Goal: Transaction & Acquisition: Purchase product/service

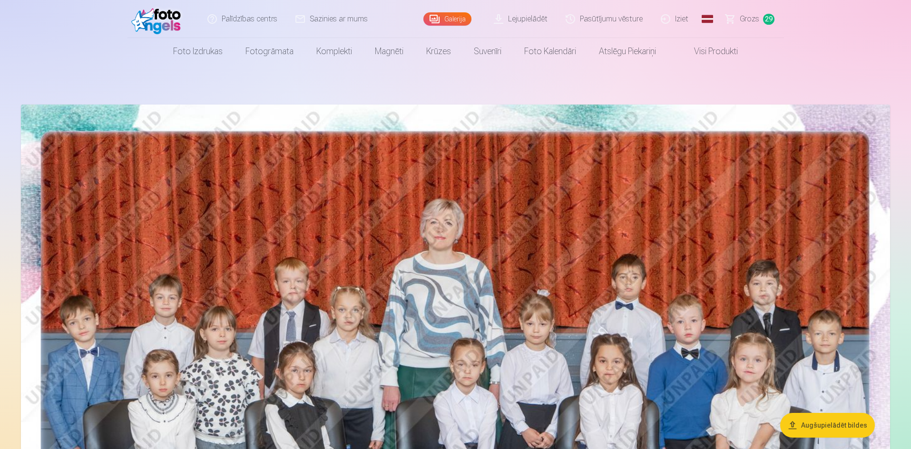
click at [715, 19] on link "Global" at bounding box center [707, 19] width 19 height 38
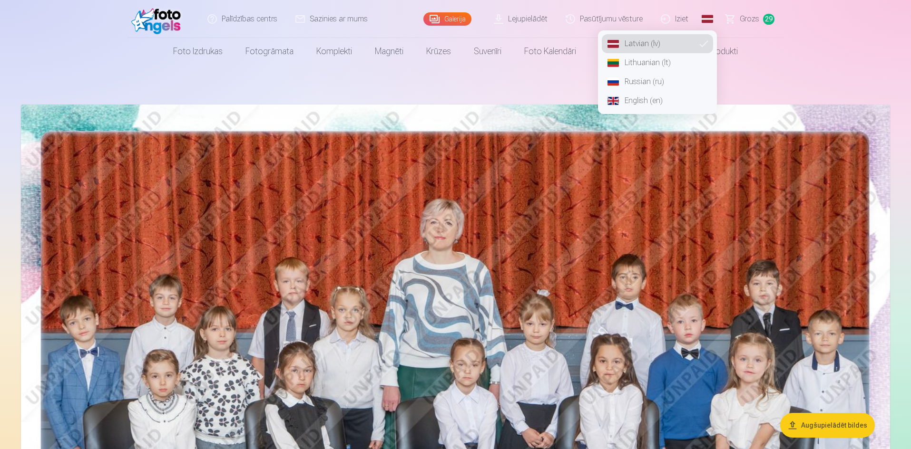
click at [647, 80] on link "Russian (ru)" at bounding box center [657, 81] width 111 height 19
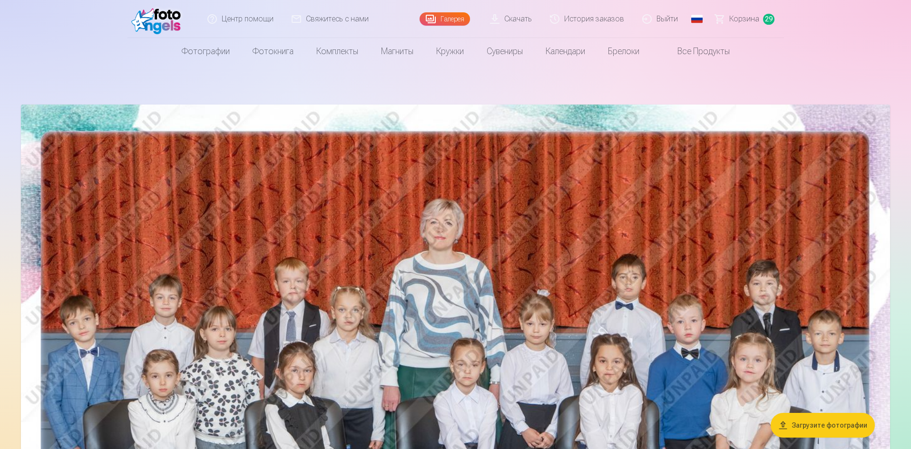
click at [739, 16] on span "Корзина" at bounding box center [744, 18] width 30 height 11
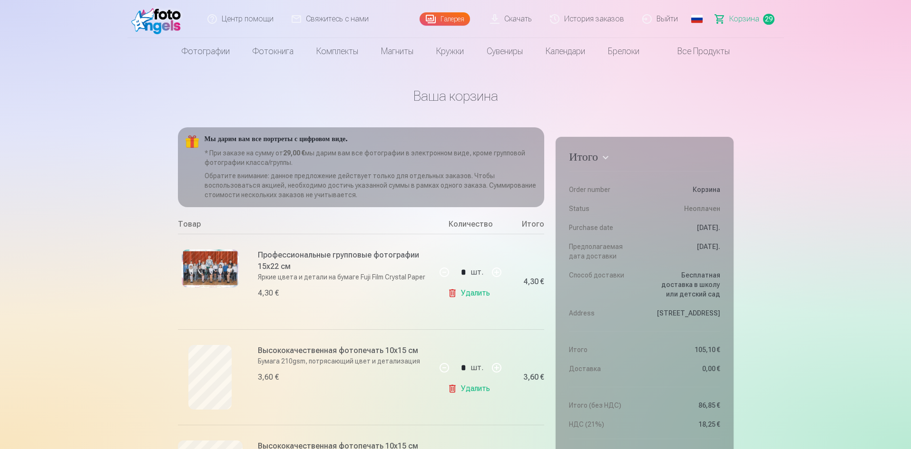
click at [475, 289] on link "Удалить" at bounding box center [470, 293] width 46 height 19
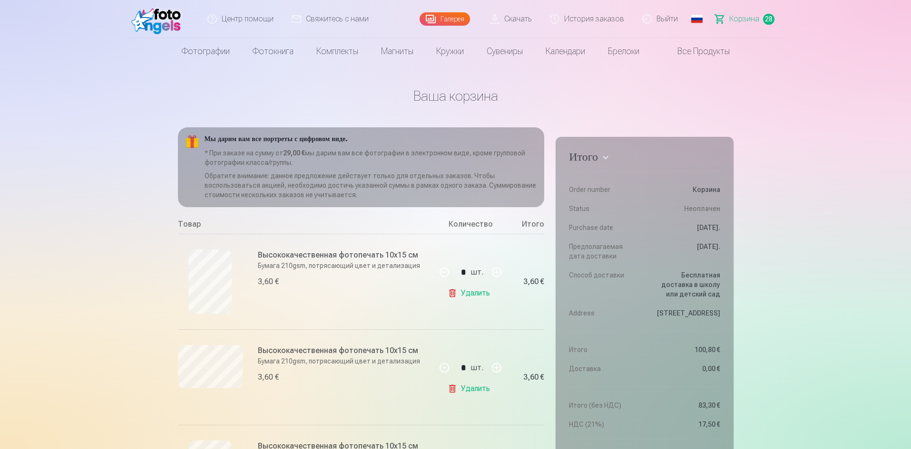
click at [467, 293] on link "Удалить" at bounding box center [470, 293] width 46 height 19
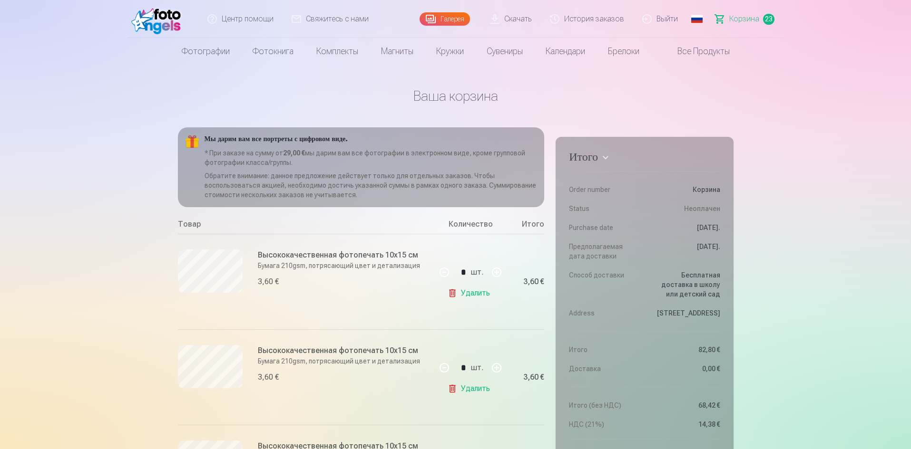
click at [467, 293] on link "Удалить" at bounding box center [470, 293] width 46 height 19
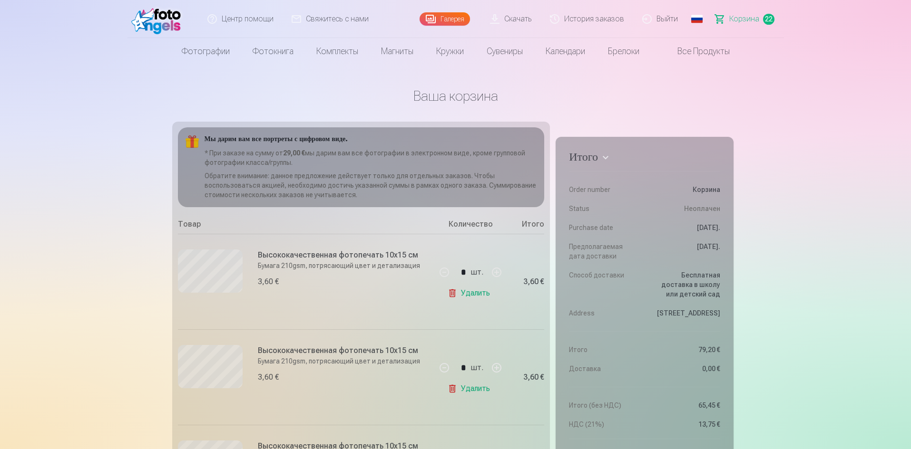
click at [467, 293] on link "Удалить" at bounding box center [470, 293] width 46 height 19
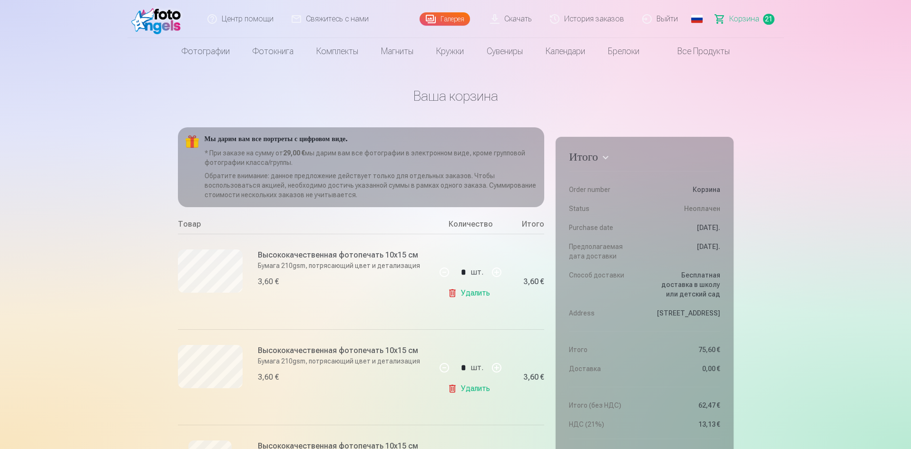
click at [467, 293] on link "Удалить" at bounding box center [470, 293] width 46 height 19
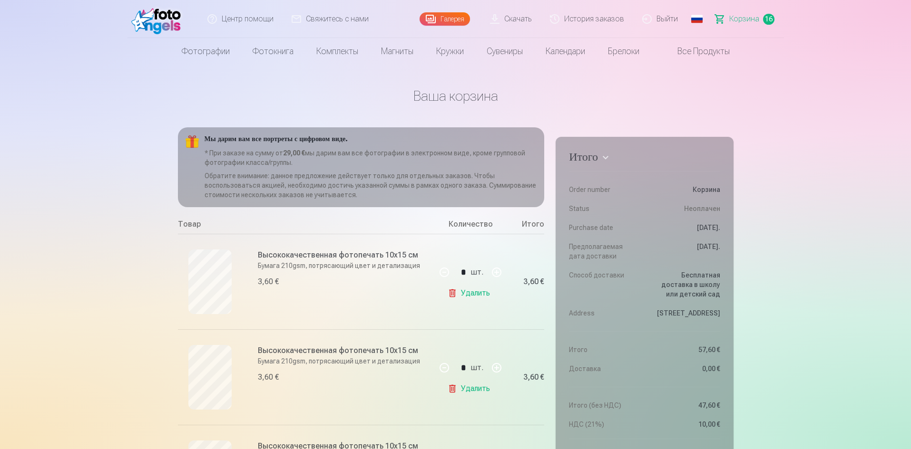
click at [467, 293] on link "Удалить" at bounding box center [470, 293] width 46 height 19
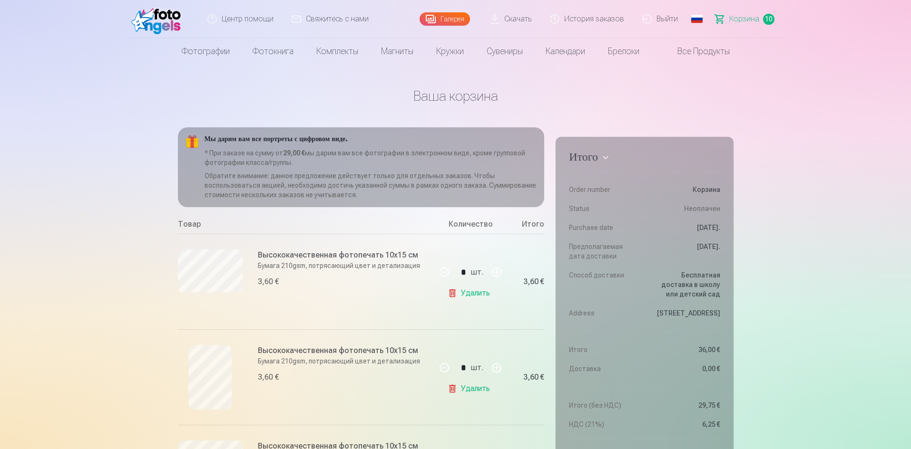
click at [467, 293] on link "Удалить" at bounding box center [470, 293] width 46 height 19
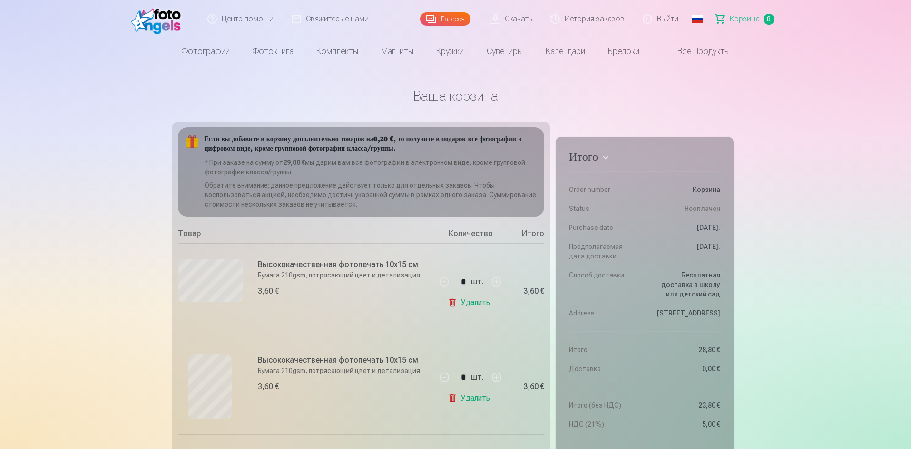
click at [467, 293] on link "Удалить" at bounding box center [470, 302] width 46 height 19
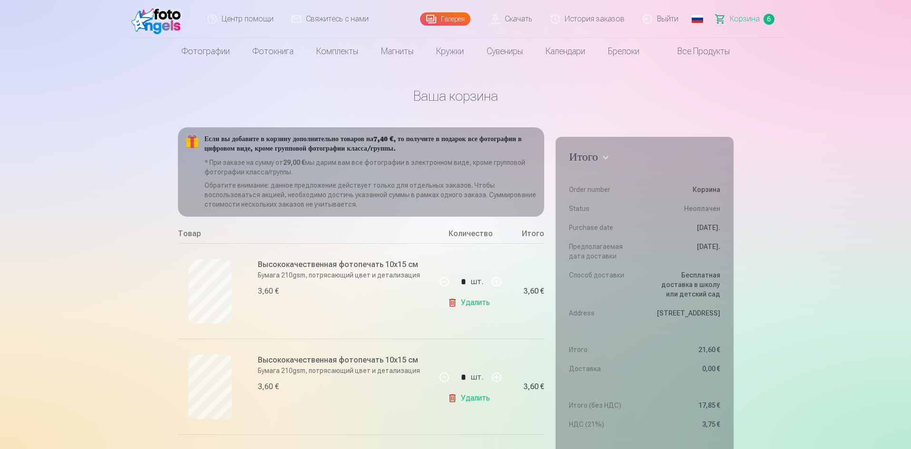
click at [468, 301] on link "Удалить" at bounding box center [470, 302] width 46 height 19
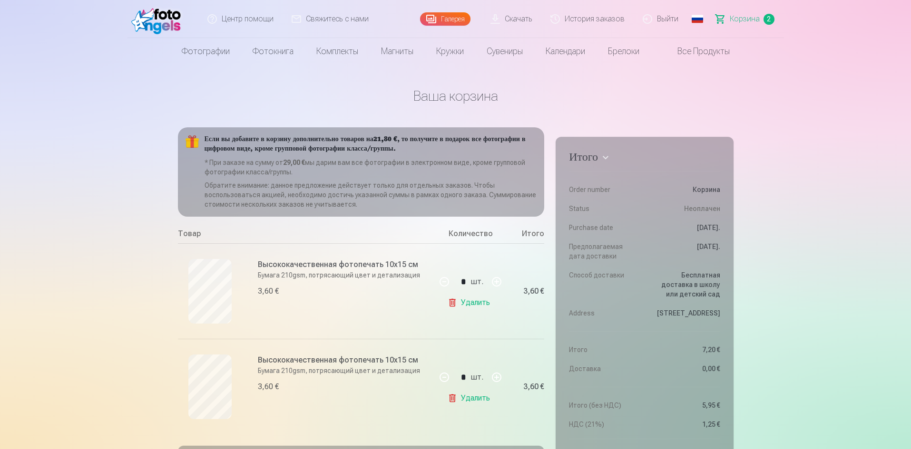
click at [468, 301] on link "Удалить" at bounding box center [470, 302] width 46 height 19
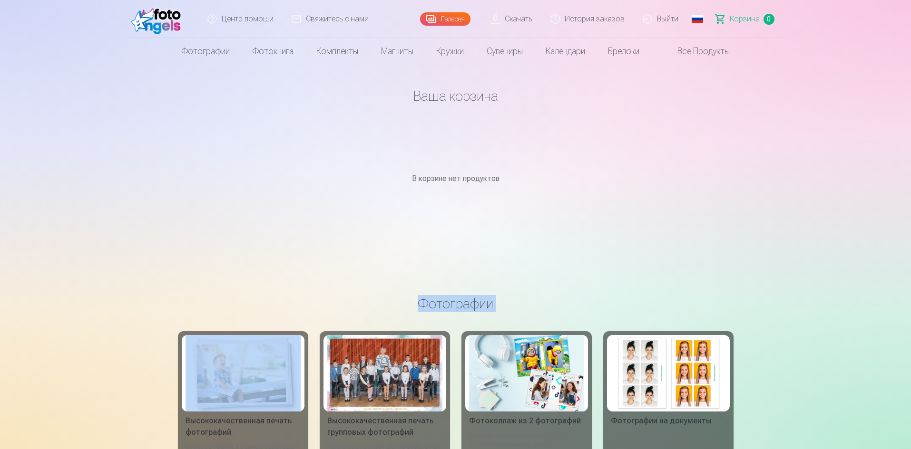
click at [468, 301] on h3 "Фотографии" at bounding box center [455, 303] width 540 height 17
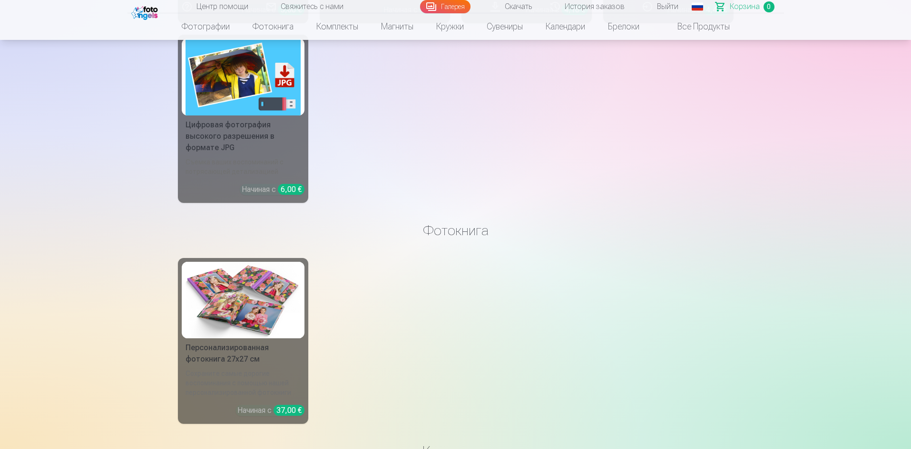
scroll to position [476, 0]
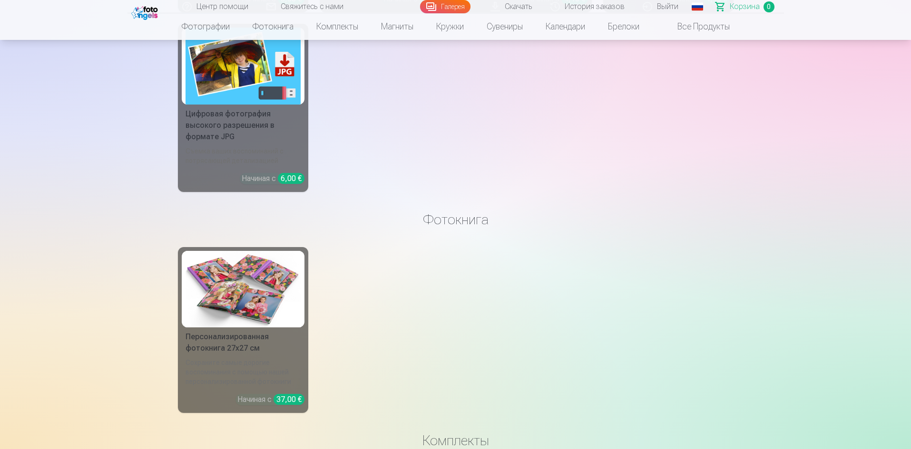
click at [251, 312] on img at bounding box center [242, 289] width 115 height 77
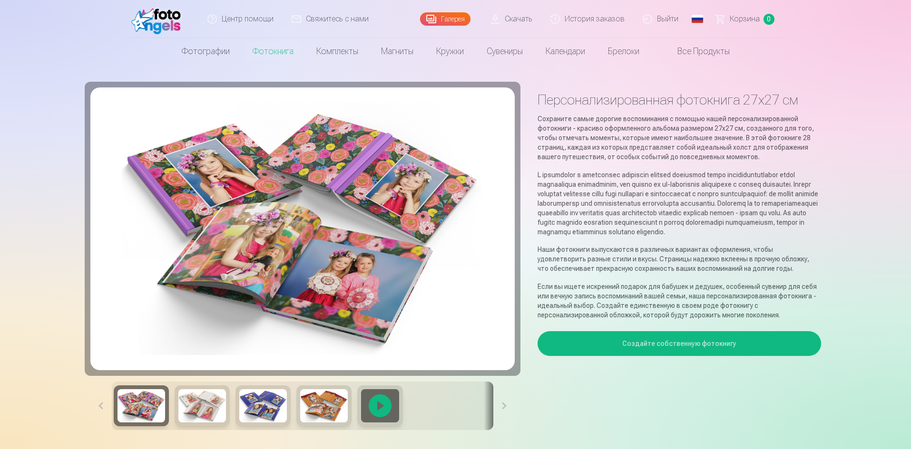
click at [499, 403] on button at bounding box center [503, 406] width 21 height 49
click at [501, 407] on button at bounding box center [503, 406] width 21 height 49
click at [182, 407] on img at bounding box center [202, 405] width 48 height 33
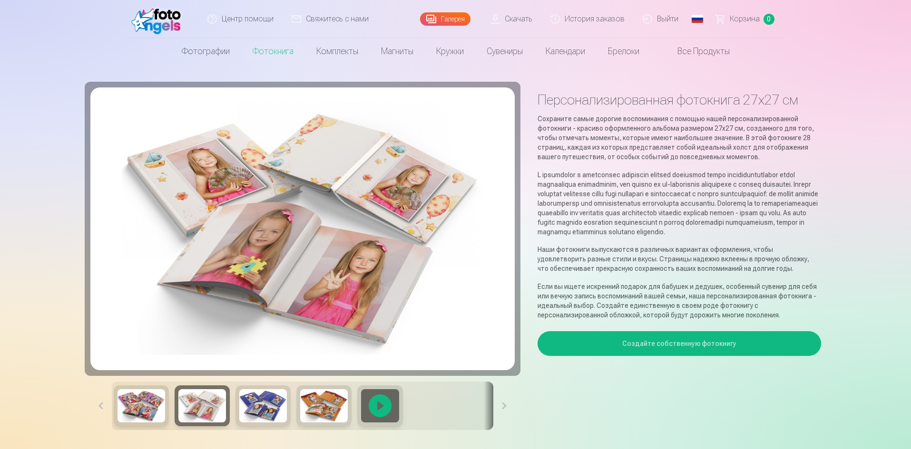
click at [261, 407] on img at bounding box center [263, 405] width 48 height 33
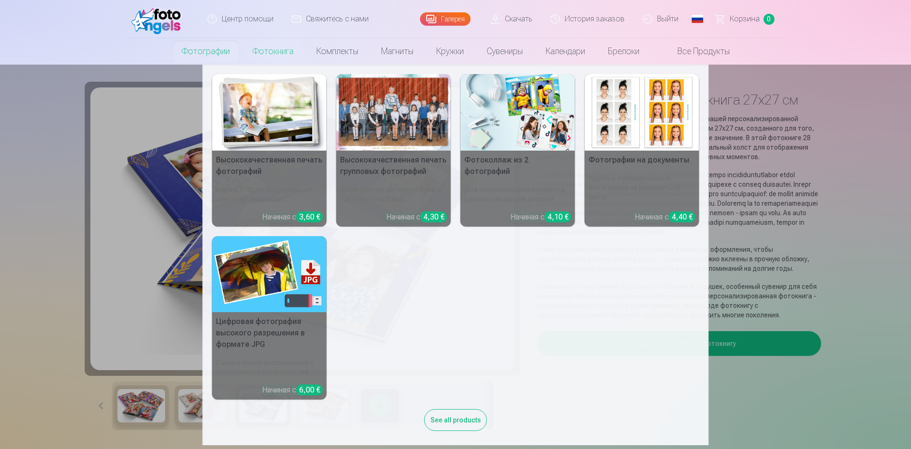
click at [206, 54] on link "Фотографии" at bounding box center [205, 51] width 71 height 27
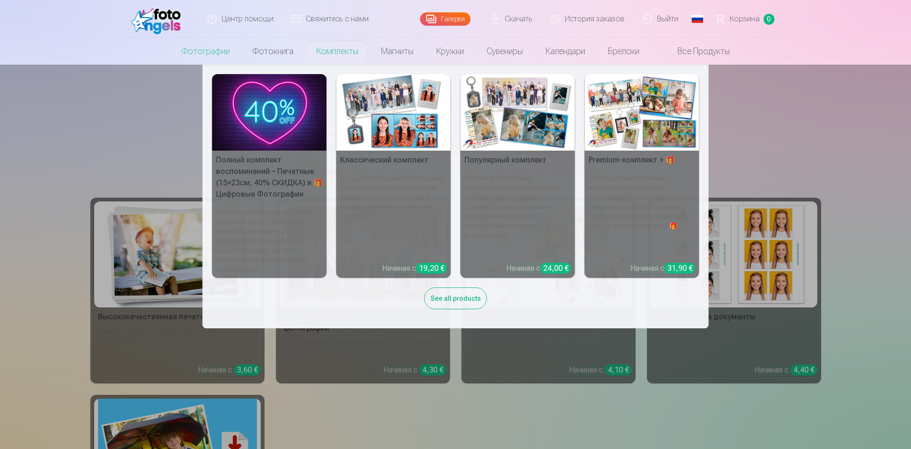
click at [628, 117] on img at bounding box center [641, 112] width 115 height 77
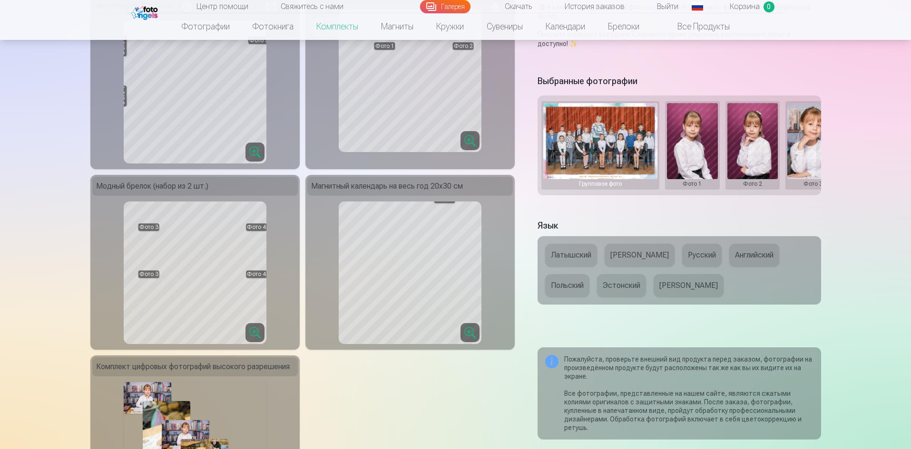
scroll to position [0, 143]
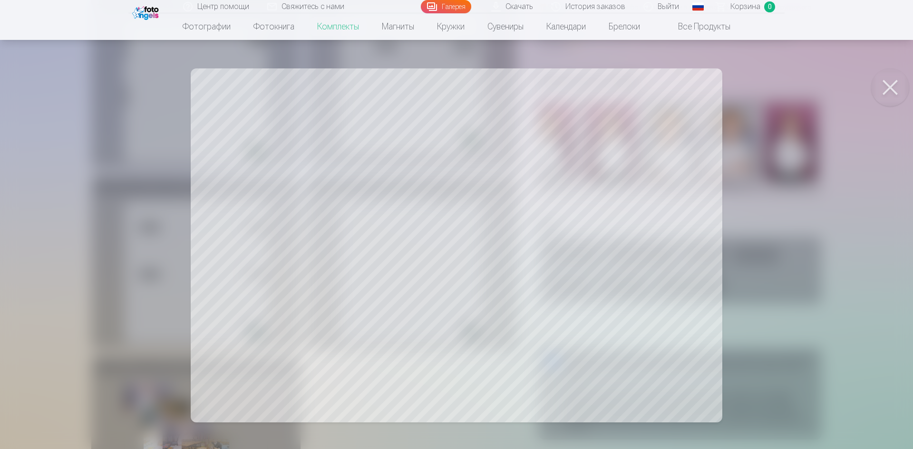
click at [539, 284] on div at bounding box center [456, 224] width 913 height 449
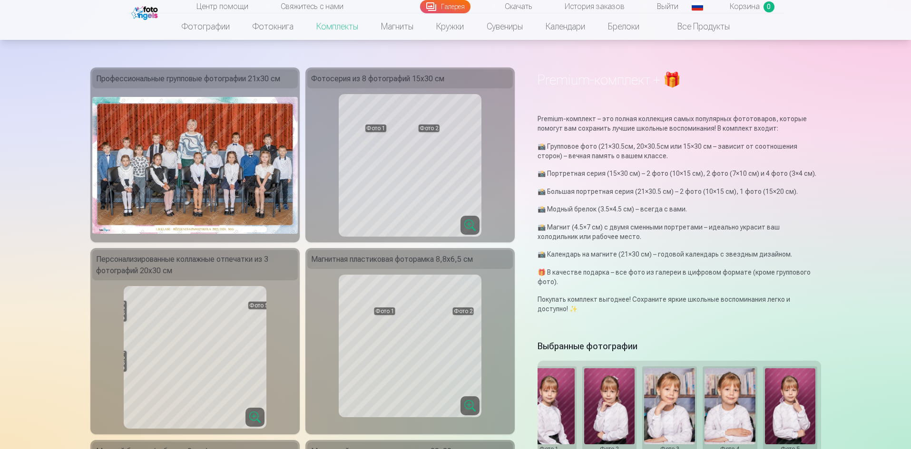
scroll to position [0, 0]
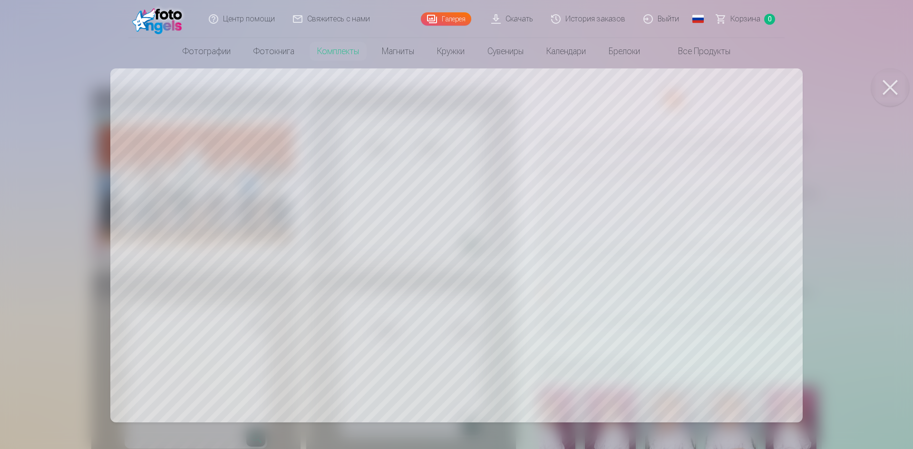
click at [890, 86] on button at bounding box center [890, 87] width 38 height 38
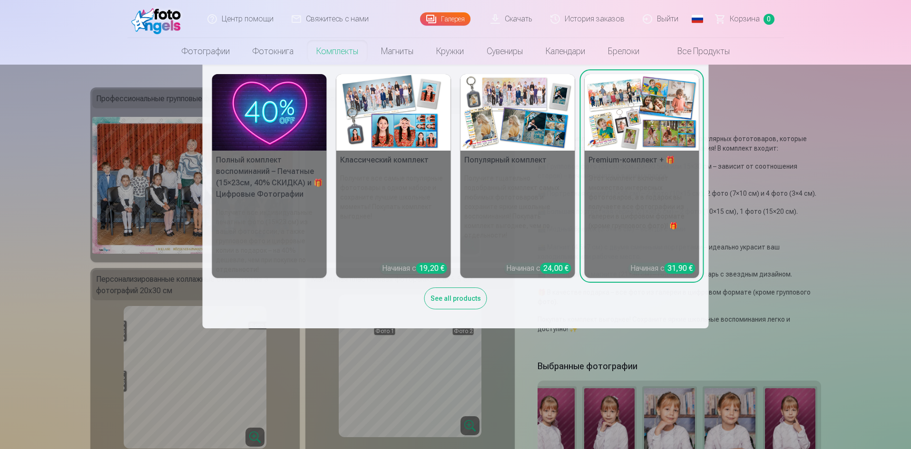
click at [496, 126] on img at bounding box center [517, 112] width 115 height 77
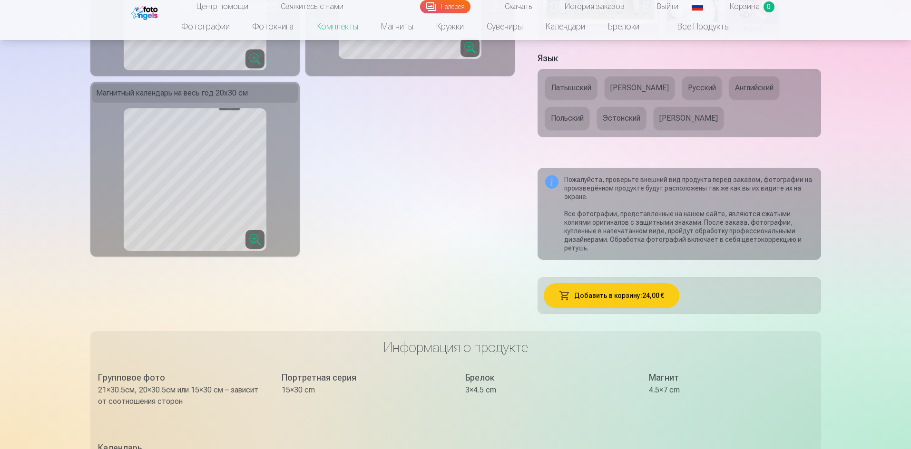
scroll to position [380, 0]
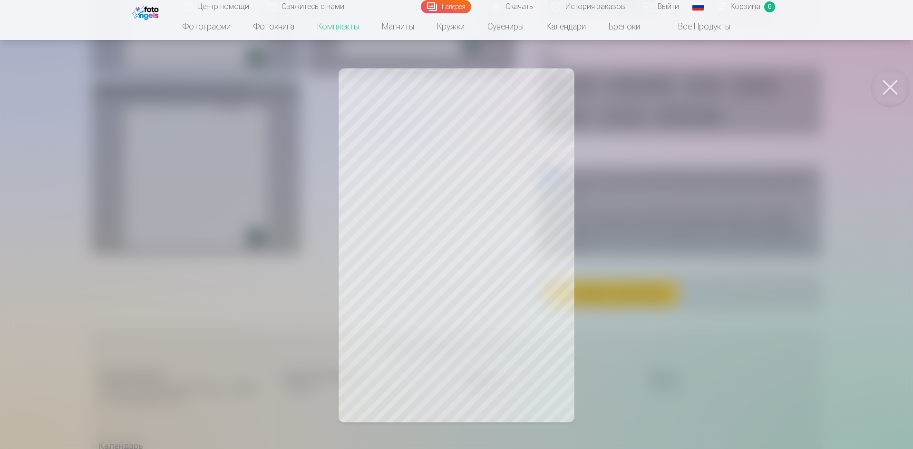
click at [595, 329] on div at bounding box center [456, 224] width 913 height 449
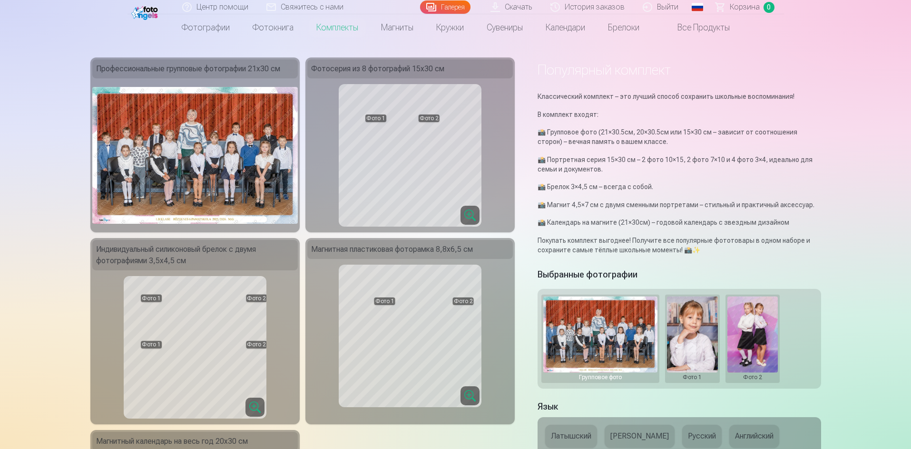
scroll to position [0, 0]
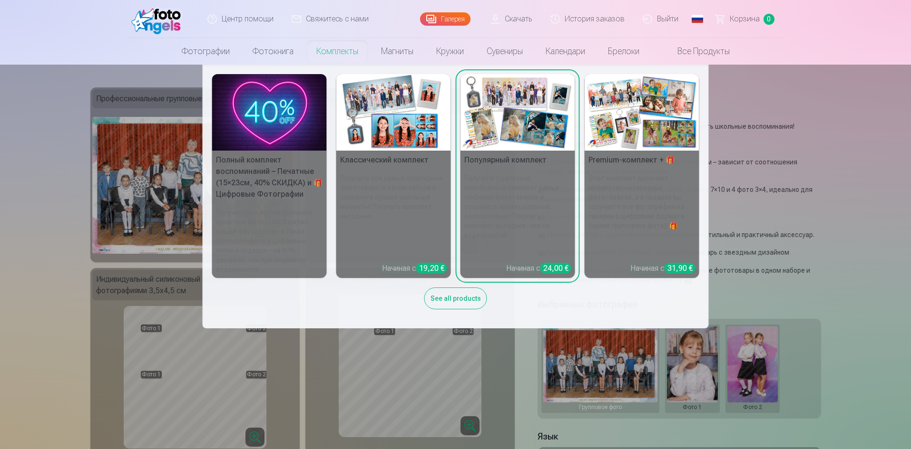
click at [389, 169] on link "Классический комплект Получите все самые популярные фототовары в одном наборе и…" at bounding box center [393, 176] width 115 height 204
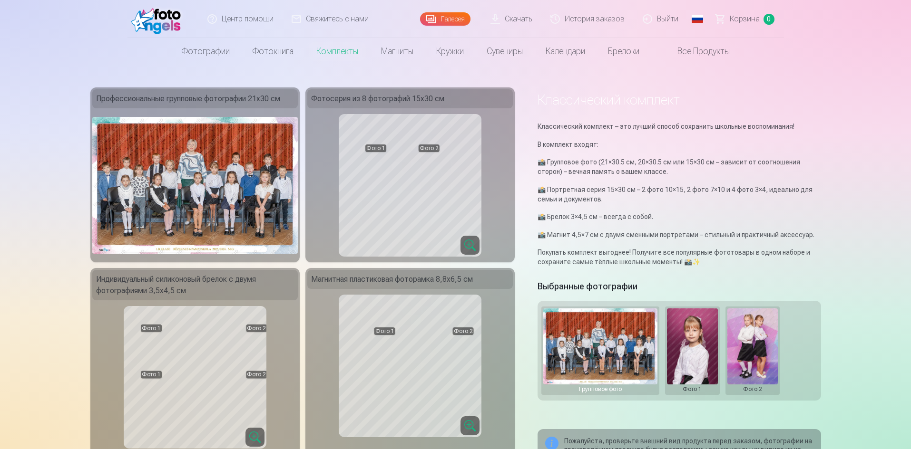
click at [719, 48] on link "Все продукты" at bounding box center [696, 51] width 90 height 27
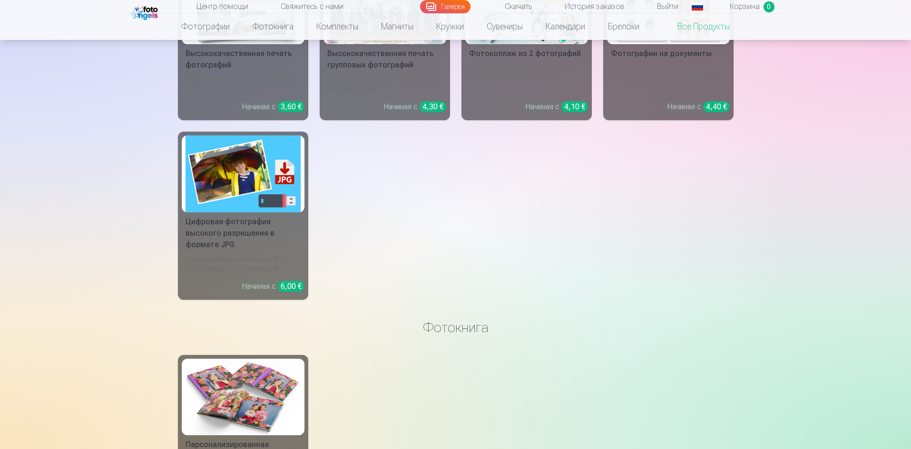
scroll to position [48, 0]
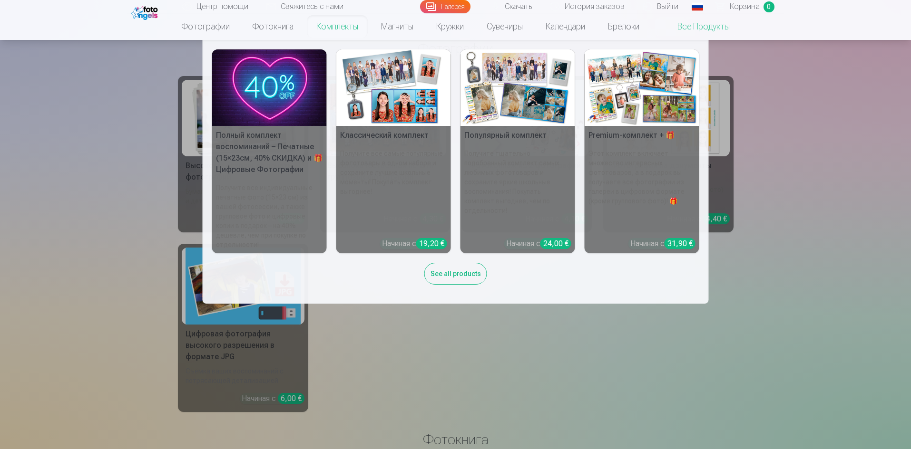
click at [326, 31] on link "Комплекты" at bounding box center [337, 26] width 65 height 27
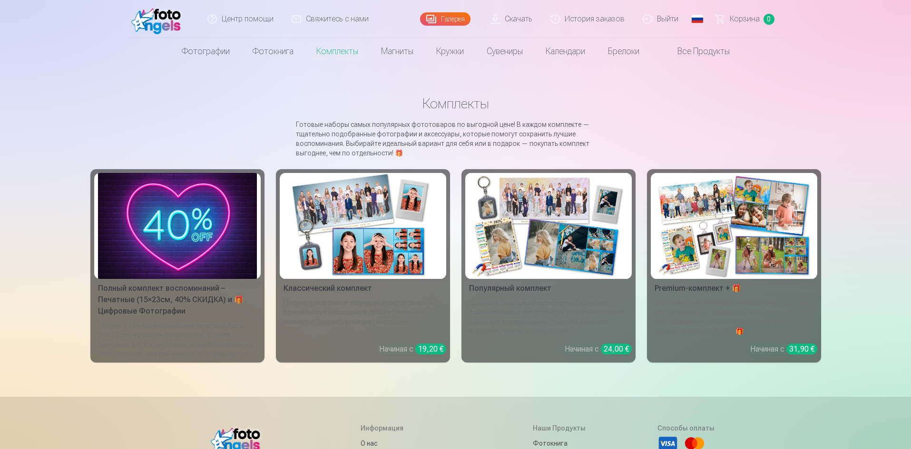
click at [688, 230] on img at bounding box center [733, 226] width 159 height 106
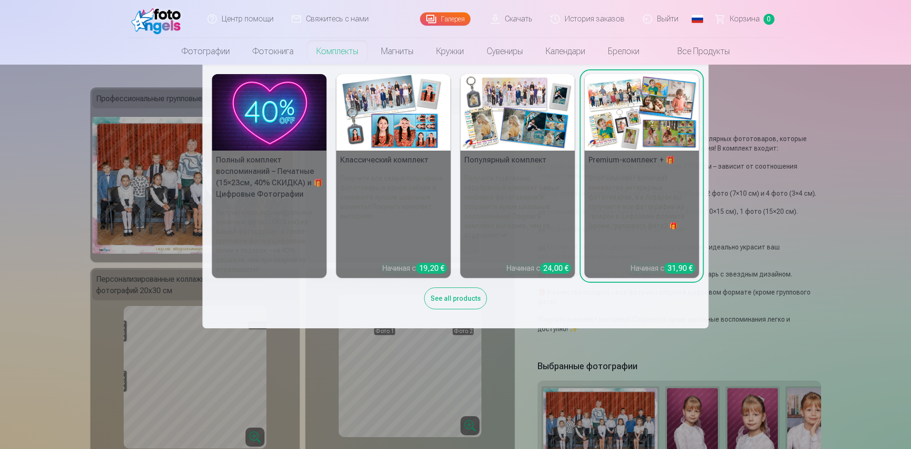
click at [536, 127] on img at bounding box center [517, 112] width 115 height 77
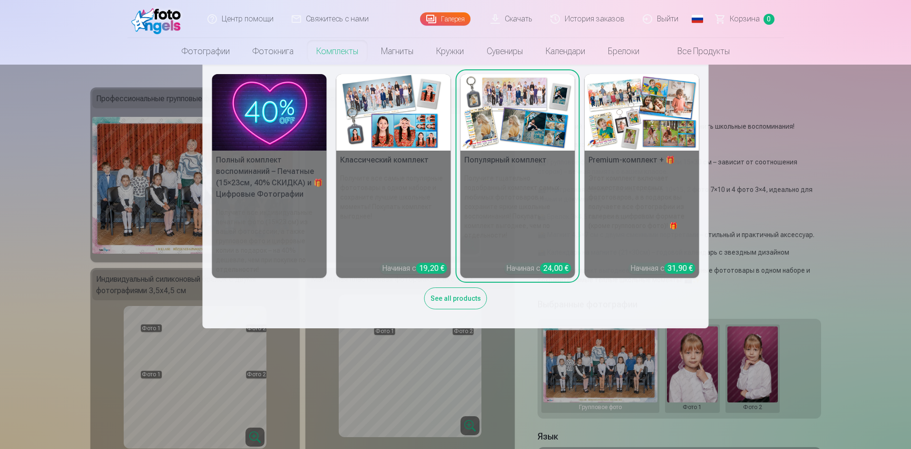
click at [520, 146] on img at bounding box center [517, 112] width 115 height 77
click at [536, 165] on h5 "Популярный комплект" at bounding box center [517, 160] width 115 height 19
click at [406, 170] on h6 "Получите все самые популярные фототовары в одном наборе и сохраните лучшие школ…" at bounding box center [393, 214] width 115 height 89
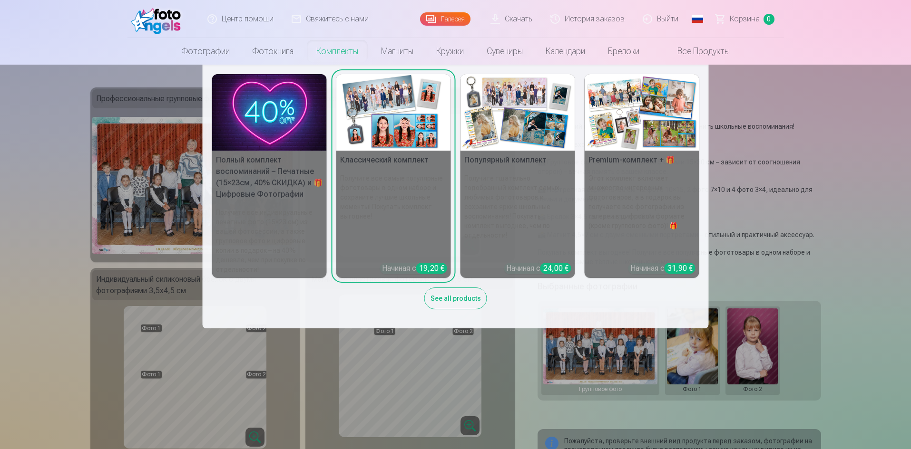
click at [649, 169] on h5 "Premium-комплект + 🎁" at bounding box center [641, 160] width 115 height 19
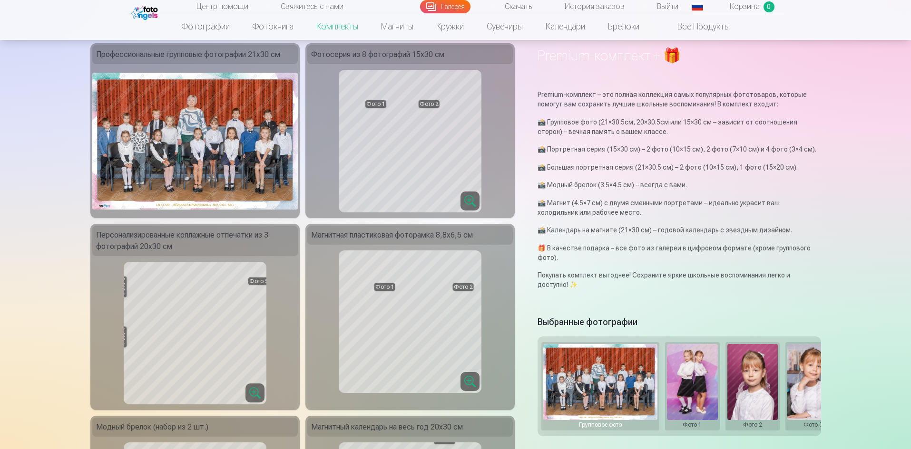
scroll to position [48, 0]
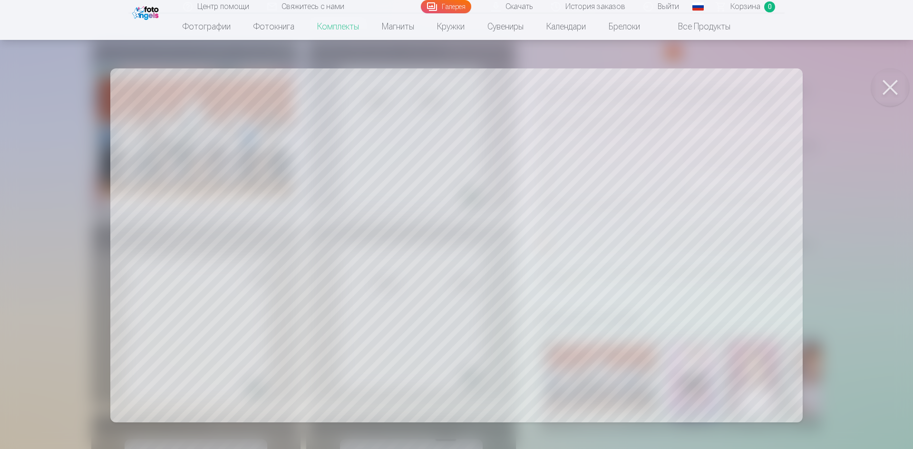
click at [890, 81] on button at bounding box center [890, 87] width 38 height 38
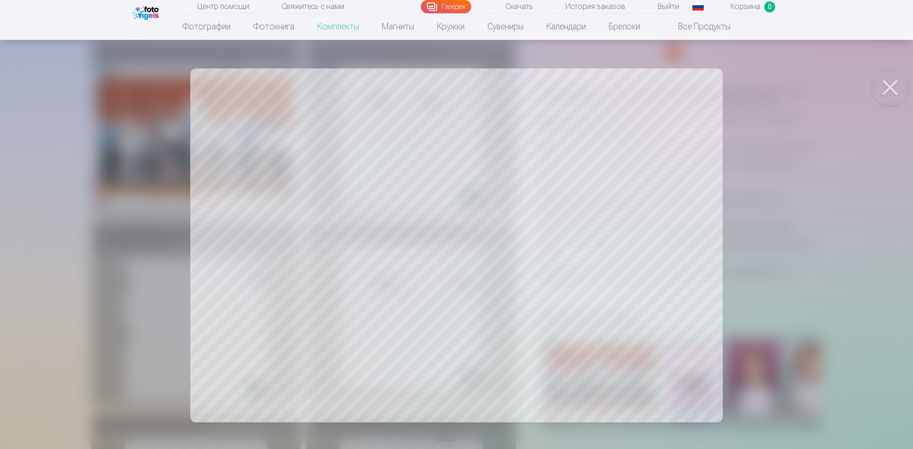
click at [895, 92] on button at bounding box center [890, 87] width 38 height 38
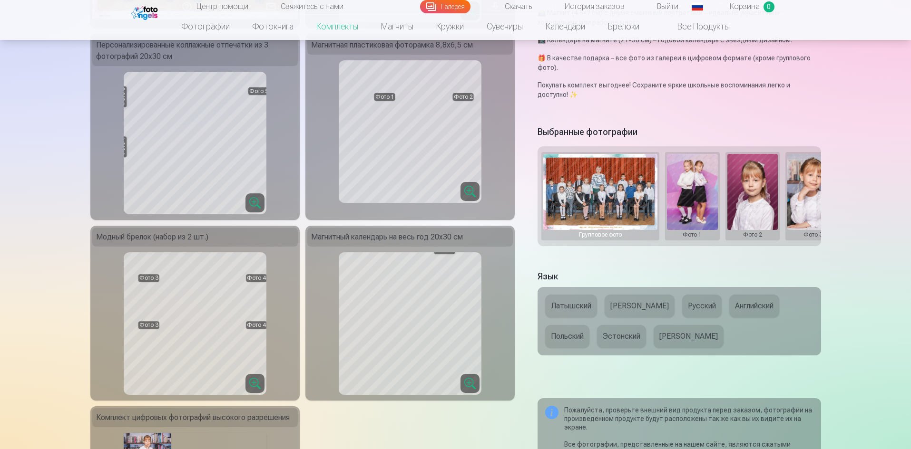
scroll to position [238, 0]
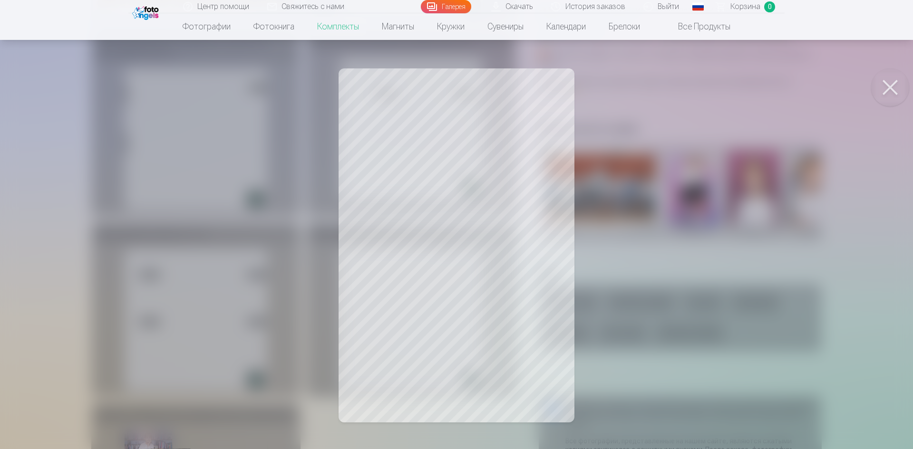
click at [894, 94] on button at bounding box center [890, 87] width 38 height 38
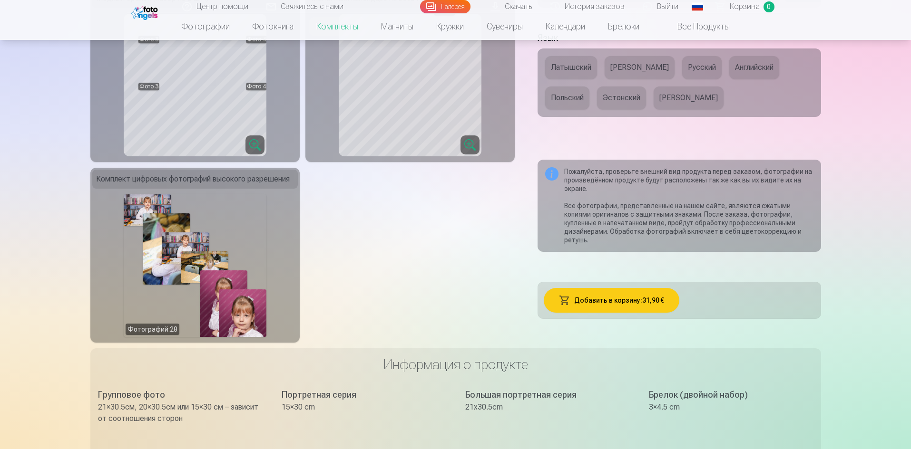
scroll to position [476, 0]
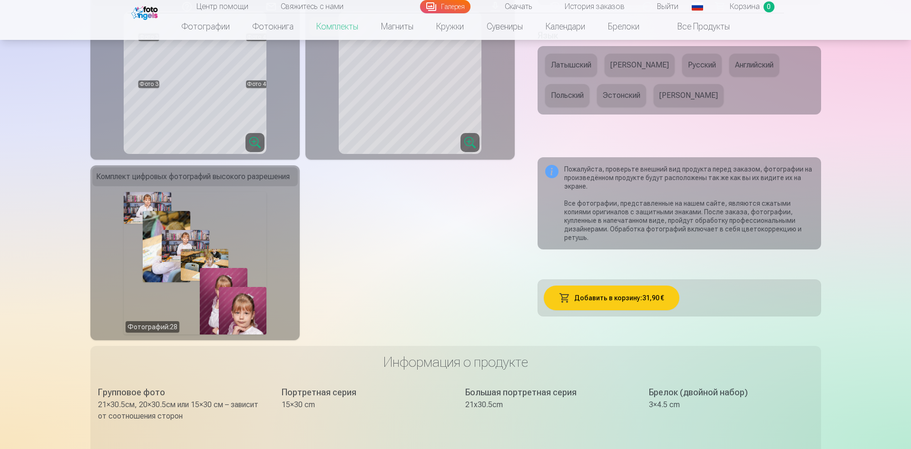
click at [631, 299] on button "Добавить в корзину : 31,90 €" at bounding box center [612, 298] width 136 height 25
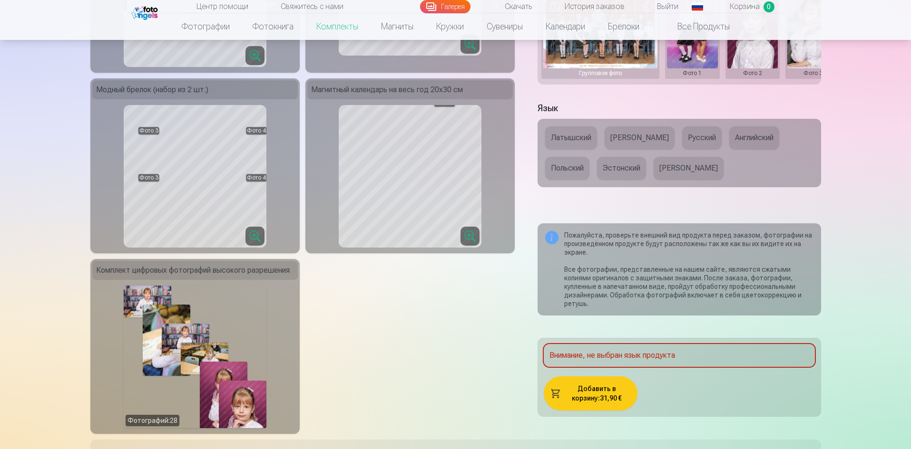
scroll to position [367, 0]
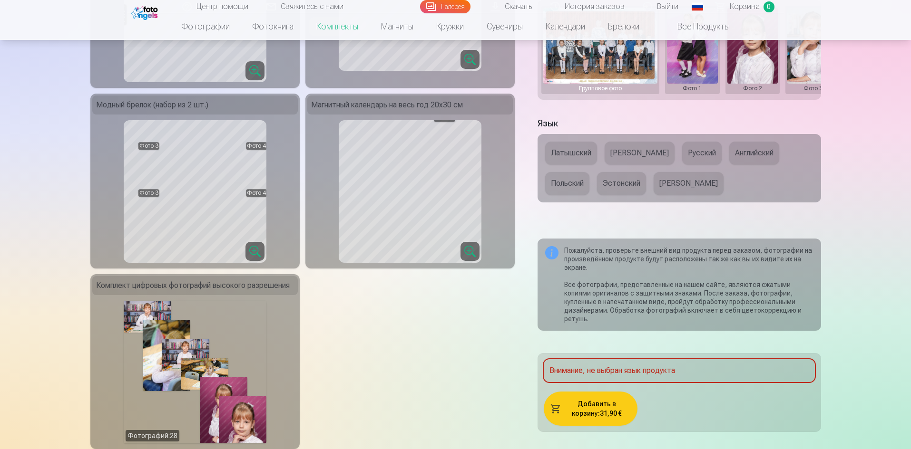
click at [682, 156] on button "Русский" at bounding box center [701, 153] width 39 height 23
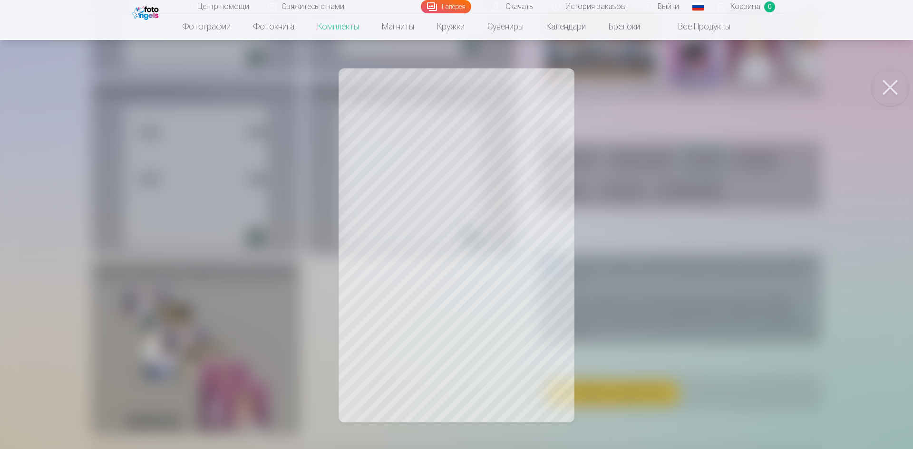
click at [890, 95] on button at bounding box center [890, 87] width 38 height 38
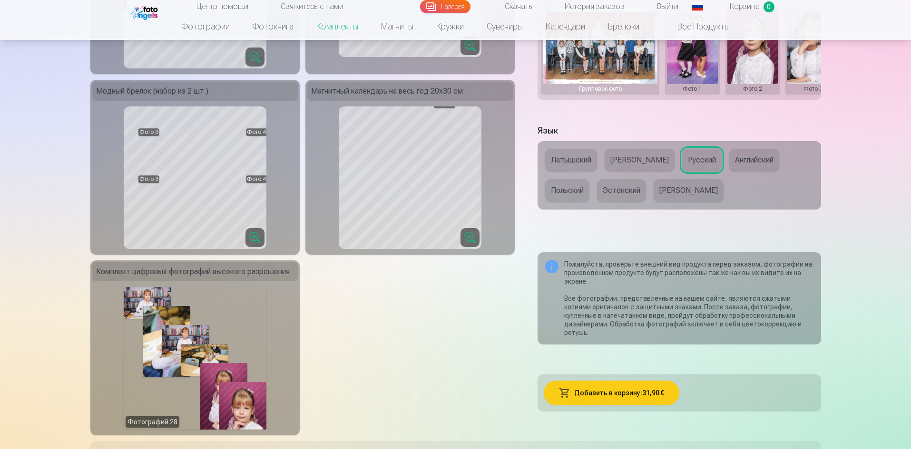
click at [685, 190] on button "[PERSON_NAME]" at bounding box center [688, 190] width 70 height 23
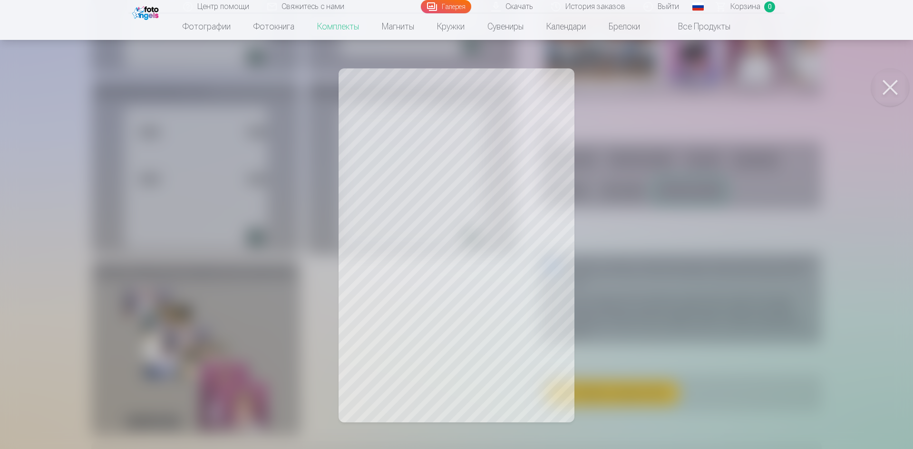
click at [879, 89] on button at bounding box center [890, 87] width 38 height 38
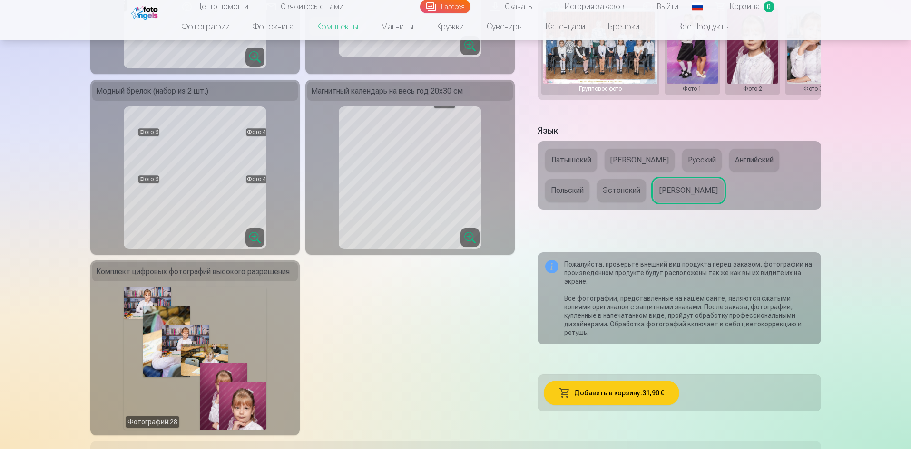
click at [623, 199] on button "Эстонский" at bounding box center [621, 190] width 49 height 23
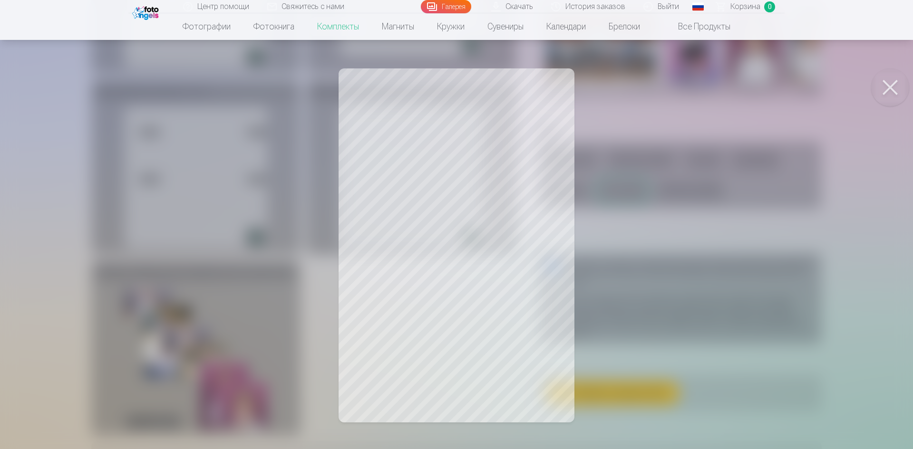
click at [885, 89] on button at bounding box center [890, 87] width 38 height 38
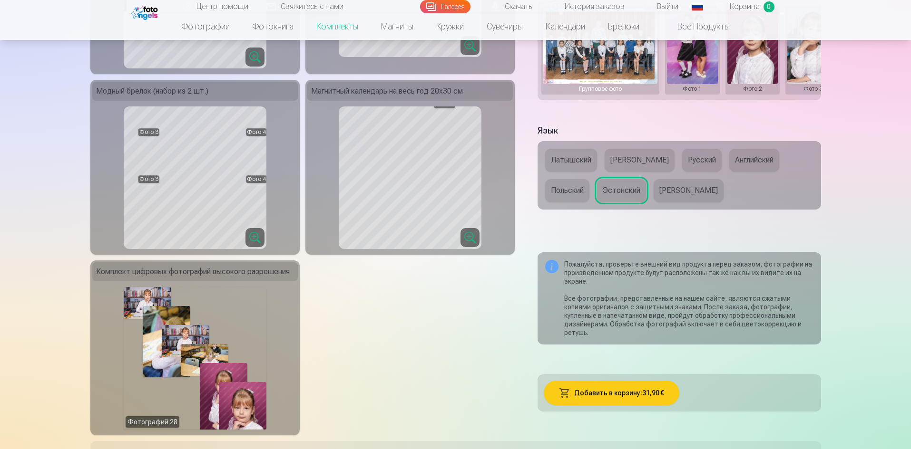
click at [557, 200] on button "Польский" at bounding box center [567, 190] width 44 height 23
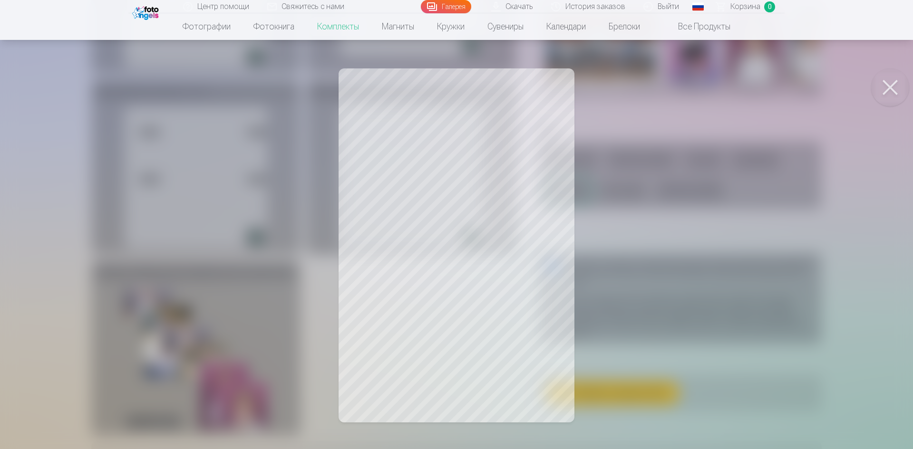
click at [897, 87] on button at bounding box center [890, 87] width 38 height 38
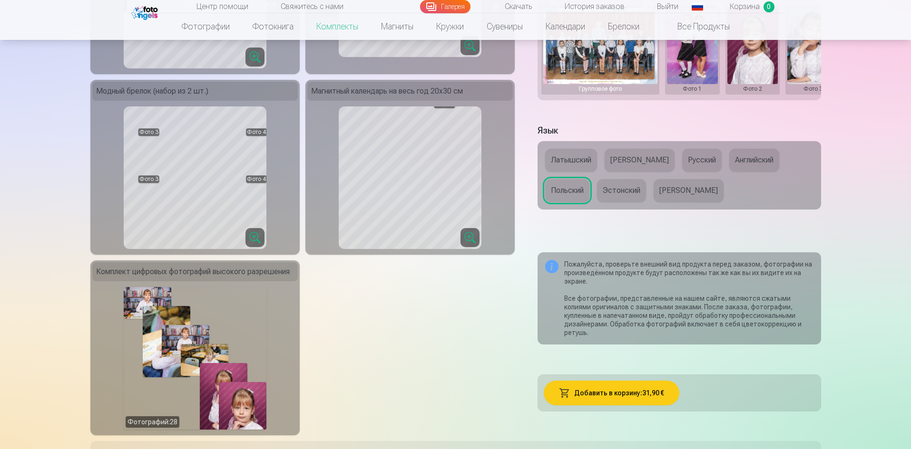
click at [623, 161] on button "[PERSON_NAME]" at bounding box center [639, 160] width 70 height 23
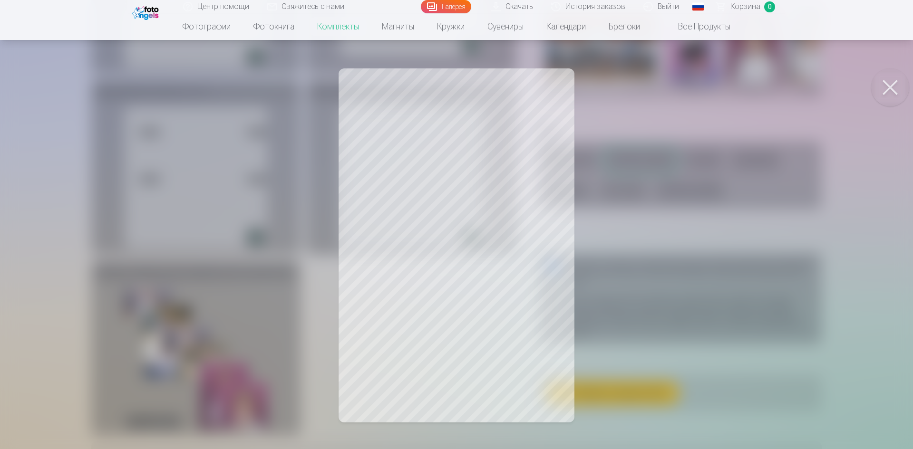
click at [889, 88] on button at bounding box center [890, 87] width 38 height 38
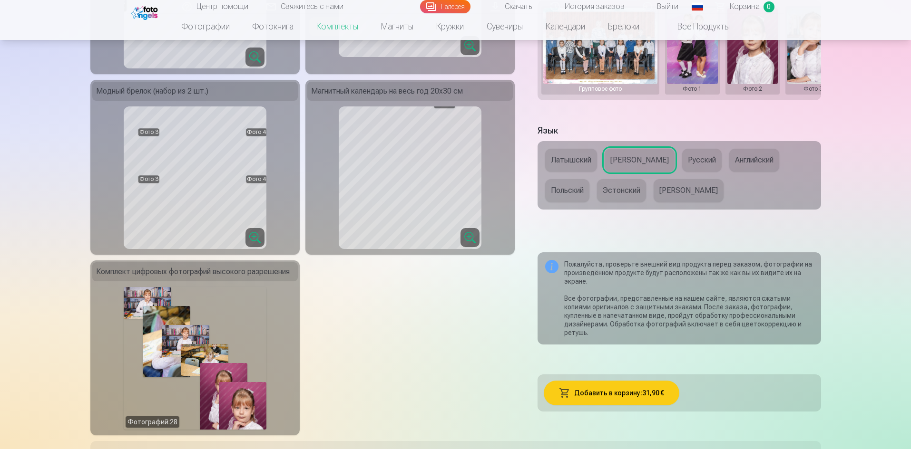
click at [580, 166] on button "Латышский" at bounding box center [571, 160] width 52 height 23
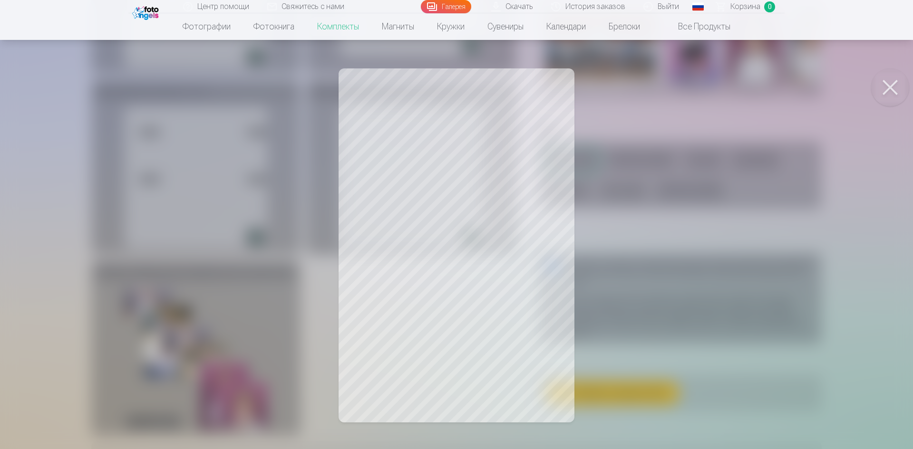
click at [881, 79] on button at bounding box center [890, 87] width 38 height 38
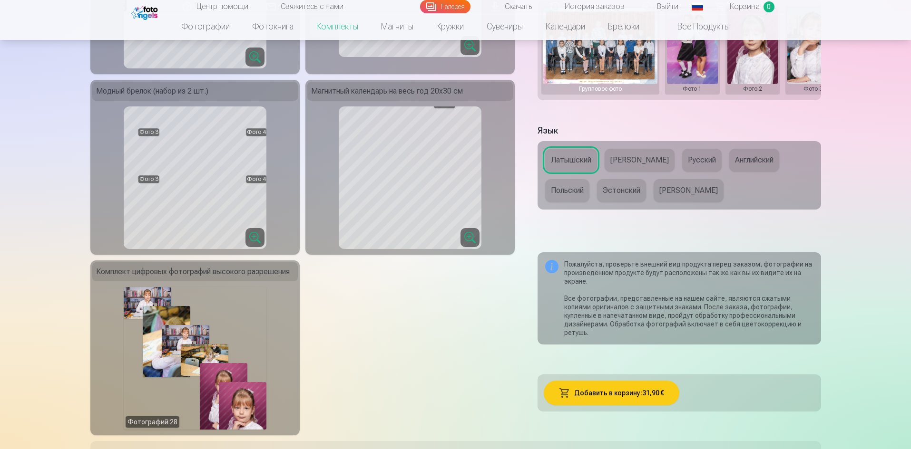
click at [555, 172] on button "Латышский" at bounding box center [571, 160] width 52 height 23
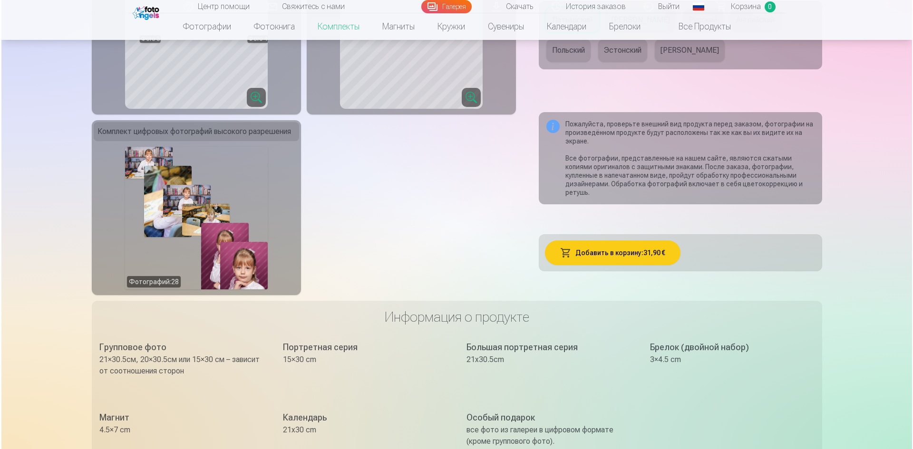
scroll to position [523, 0]
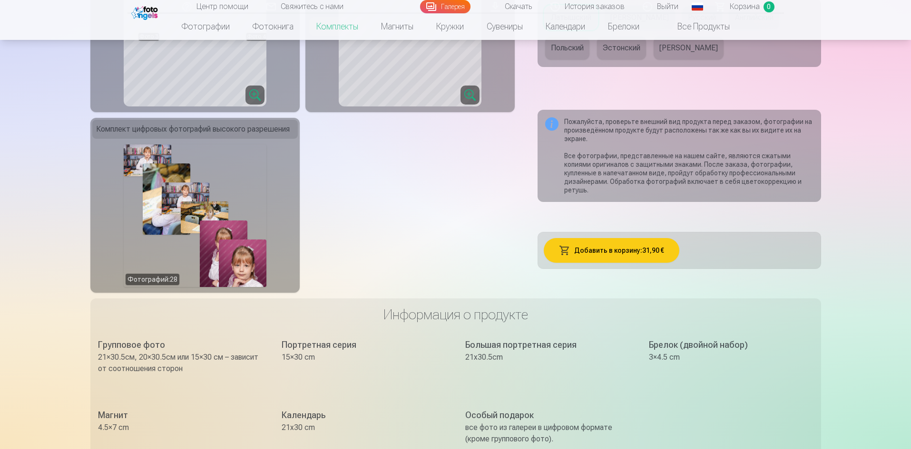
click at [647, 250] on button "Добавить в корзину : 31,90 €" at bounding box center [612, 250] width 136 height 25
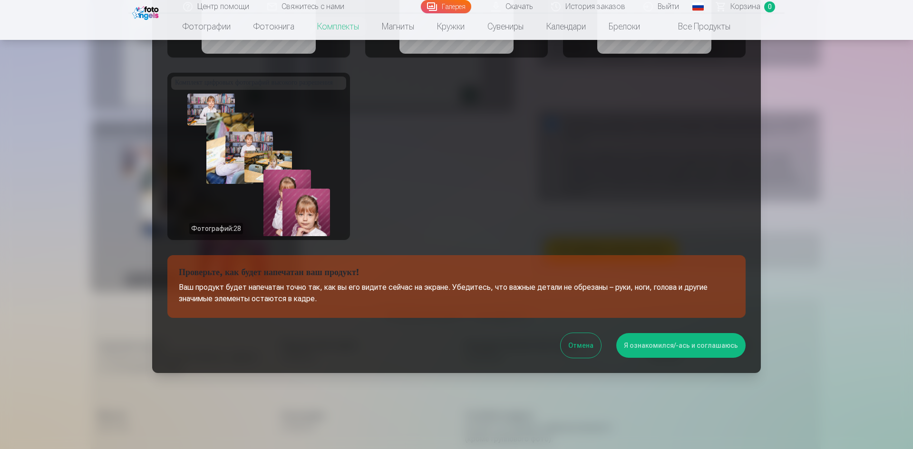
scroll to position [289, 0]
click at [672, 345] on button "Я ознакомился/-ась и соглашаюсь" at bounding box center [680, 345] width 129 height 25
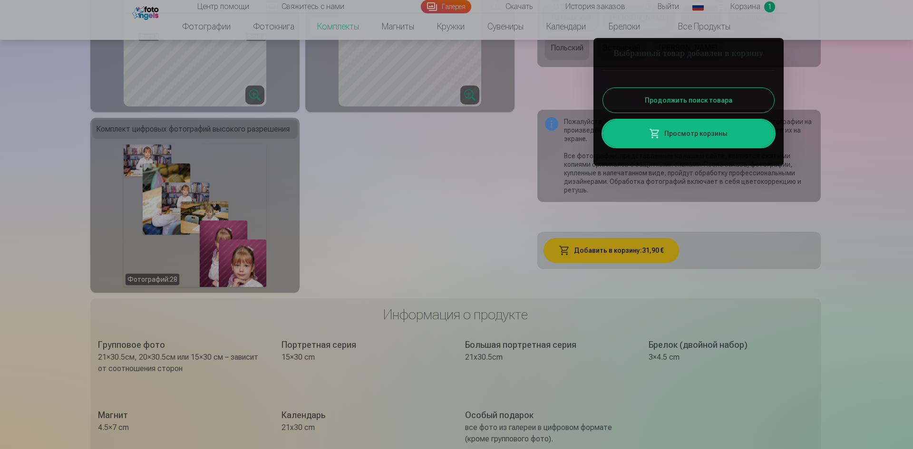
click at [686, 147] on link "Просмотр корзины" at bounding box center [688, 133] width 171 height 27
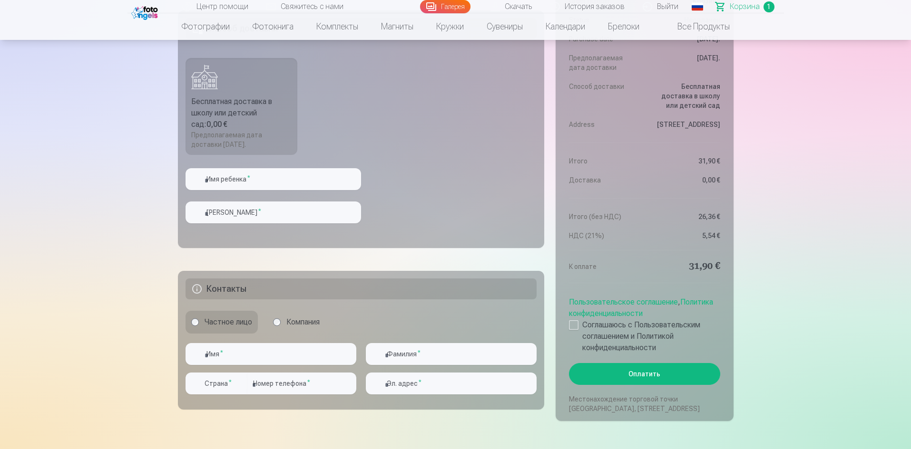
scroll to position [333, 0]
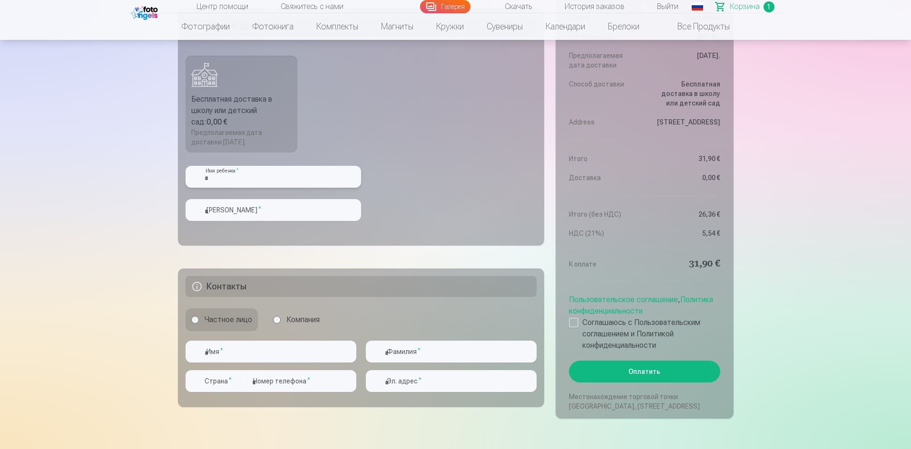
click at [297, 167] on input "text" at bounding box center [272, 177] width 175 height 22
type input "*****"
click at [253, 210] on input "text" at bounding box center [272, 210] width 175 height 22
type input "**********"
click at [210, 178] on input "*****" at bounding box center [272, 177] width 175 height 22
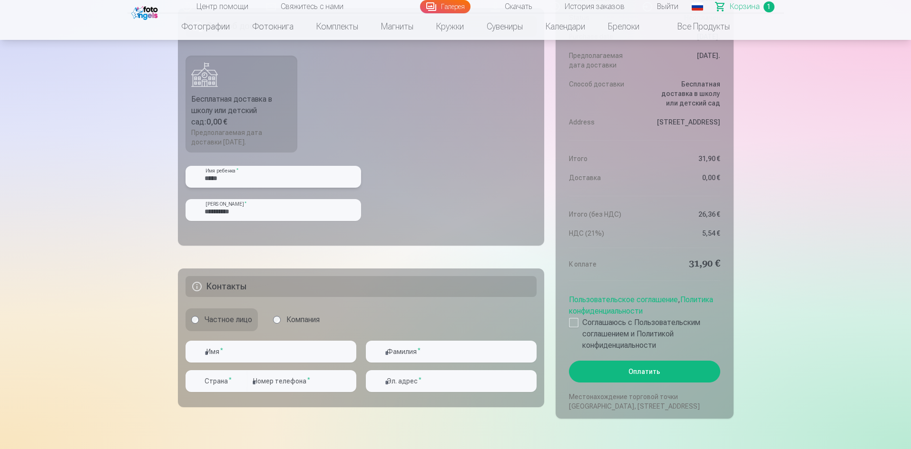
click at [257, 187] on input "*****" at bounding box center [272, 177] width 175 height 22
type input "*****"
click at [263, 213] on input "**********" at bounding box center [272, 210] width 175 height 22
click at [259, 175] on input "*****" at bounding box center [272, 177] width 175 height 22
click at [270, 217] on input "**********" at bounding box center [272, 210] width 175 height 22
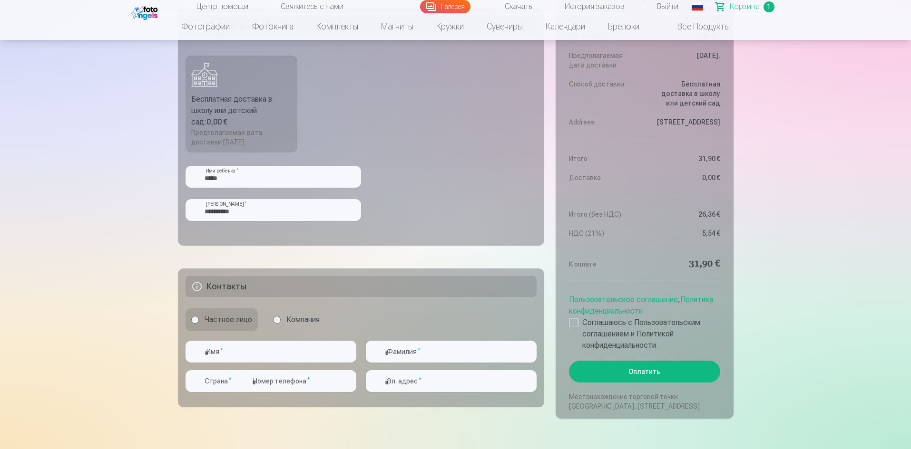
click at [479, 195] on fieldset "**********" at bounding box center [361, 127] width 367 height 238
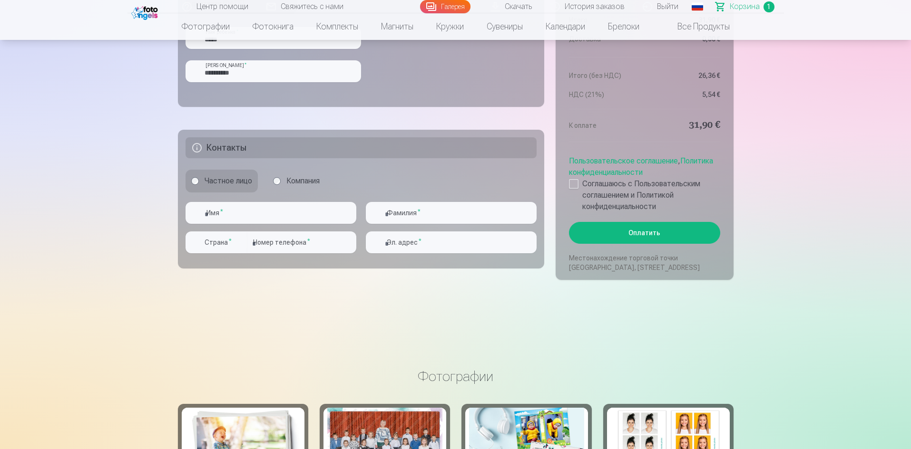
scroll to position [476, 0]
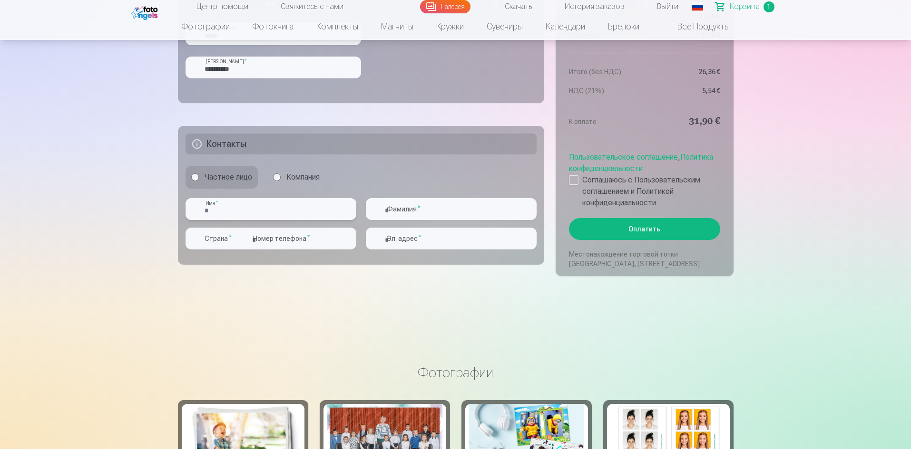
click at [243, 208] on input "text" at bounding box center [270, 209] width 171 height 22
type input "*****"
type input "******"
type input "**********"
click at [273, 238] on input "number" at bounding box center [301, 239] width 109 height 22
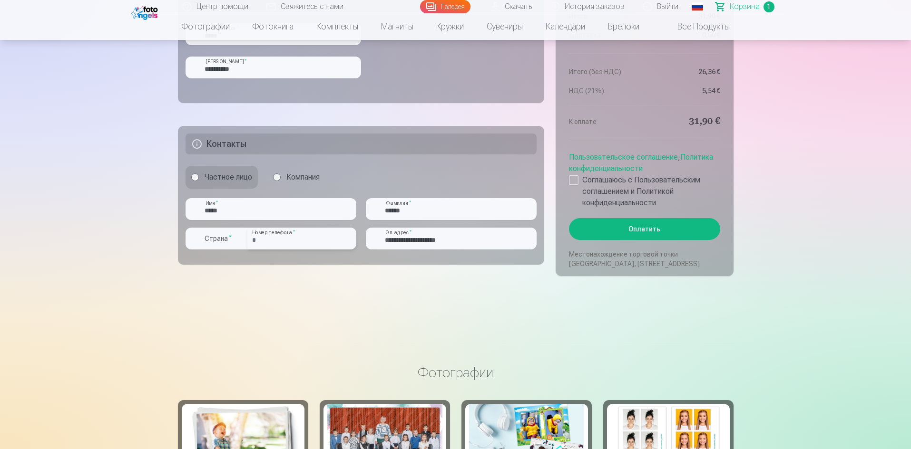
type input "********"
click at [574, 177] on div at bounding box center [574, 180] width 10 height 10
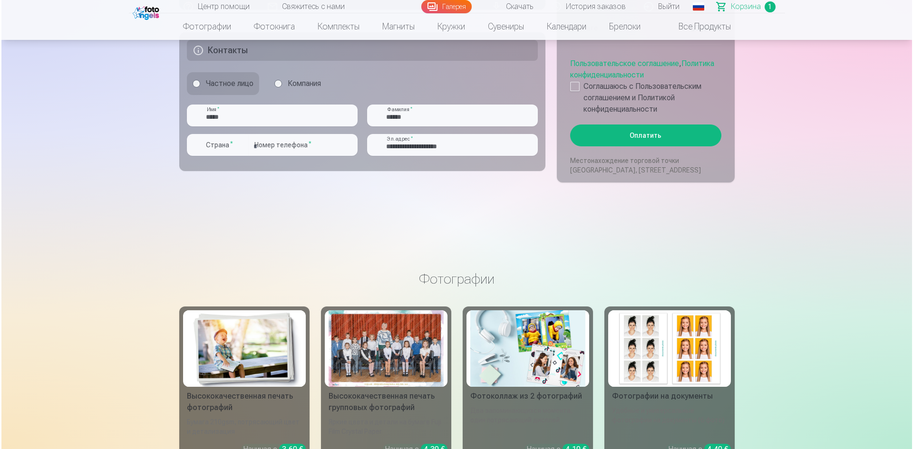
scroll to position [571, 0]
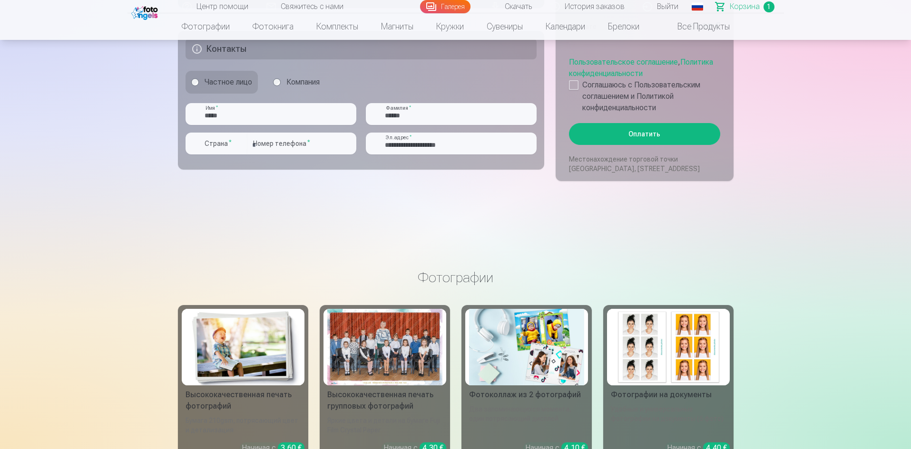
click at [622, 135] on button "Оплатить" at bounding box center [644, 134] width 151 height 22
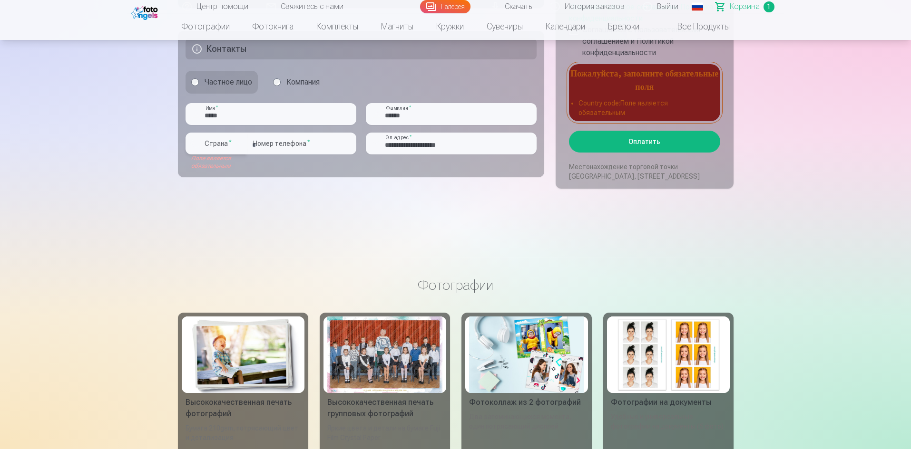
click at [237, 147] on div "button" at bounding box center [239, 143] width 11 height 11
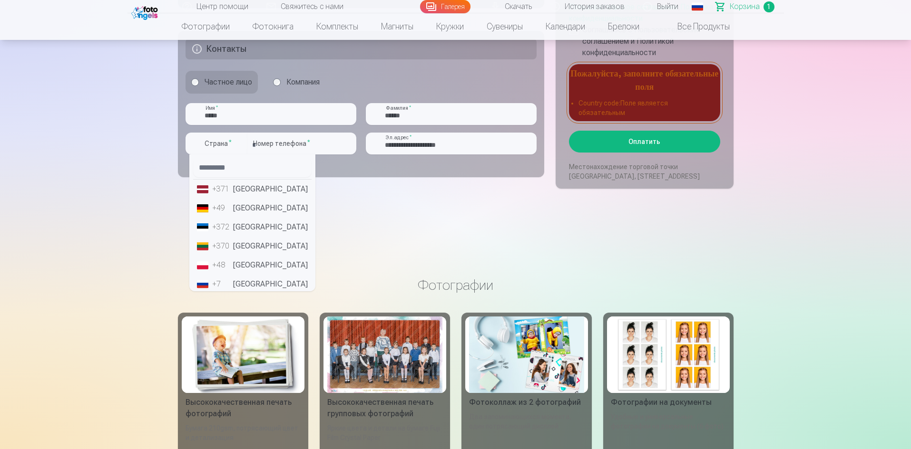
click at [238, 190] on li "+371 [GEOGRAPHIC_DATA]" at bounding box center [252, 189] width 118 height 19
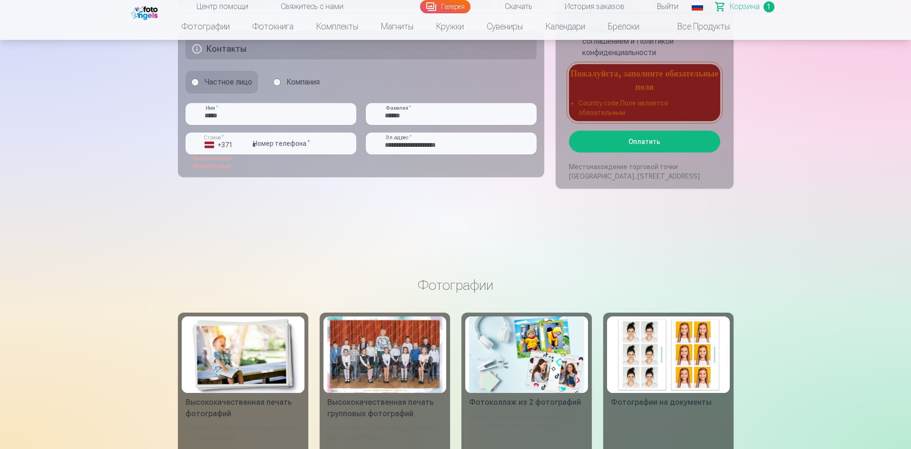
click at [661, 146] on button "Оплатить" at bounding box center [644, 142] width 151 height 22
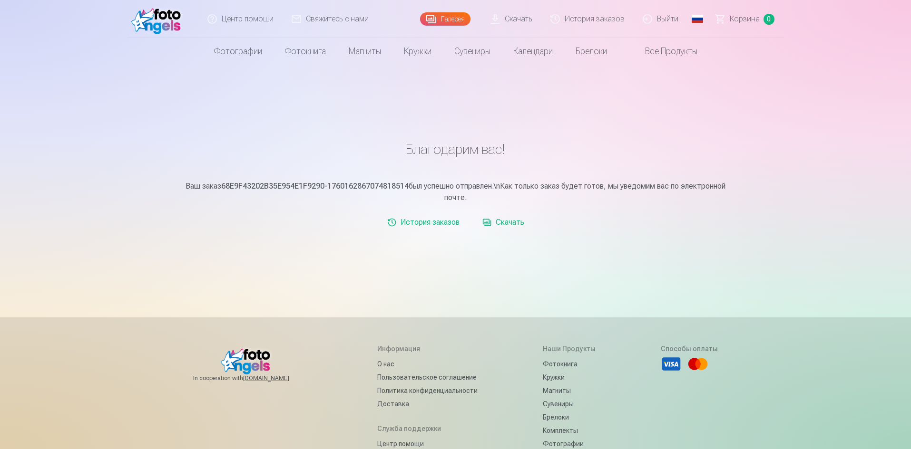
click at [506, 222] on link "Скачать" at bounding box center [502, 222] width 49 height 19
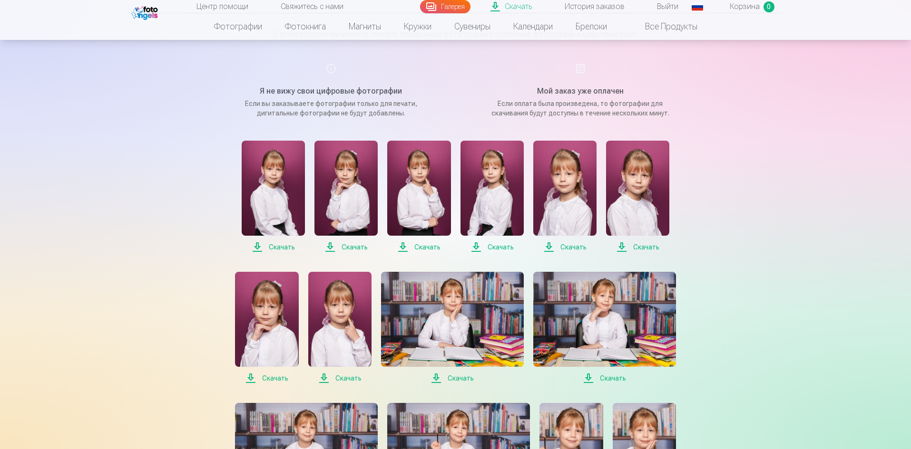
scroll to position [143, 0]
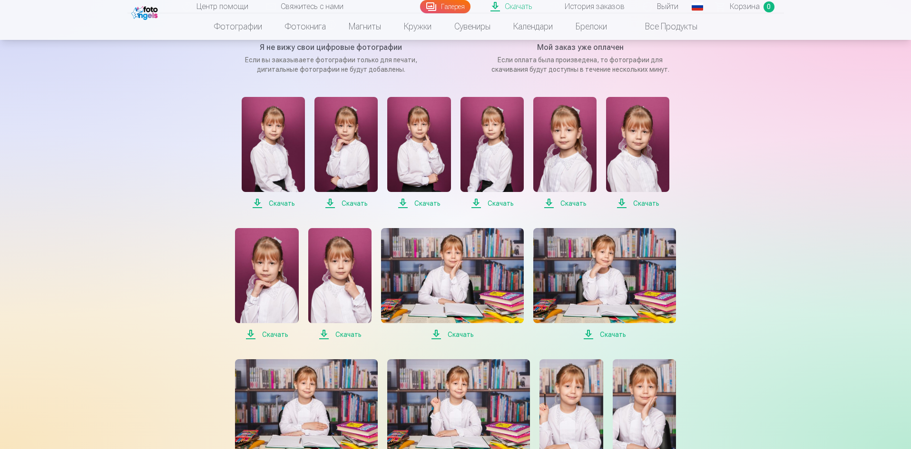
click at [281, 204] on span "Скачать" at bounding box center [273, 203] width 63 height 11
click at [356, 206] on span "Скачать" at bounding box center [345, 203] width 63 height 11
click at [425, 208] on span "Скачать" at bounding box center [418, 203] width 63 height 11
click at [502, 205] on span "Скачать" at bounding box center [491, 203] width 63 height 11
click at [564, 206] on span "Скачать" at bounding box center [564, 203] width 63 height 11
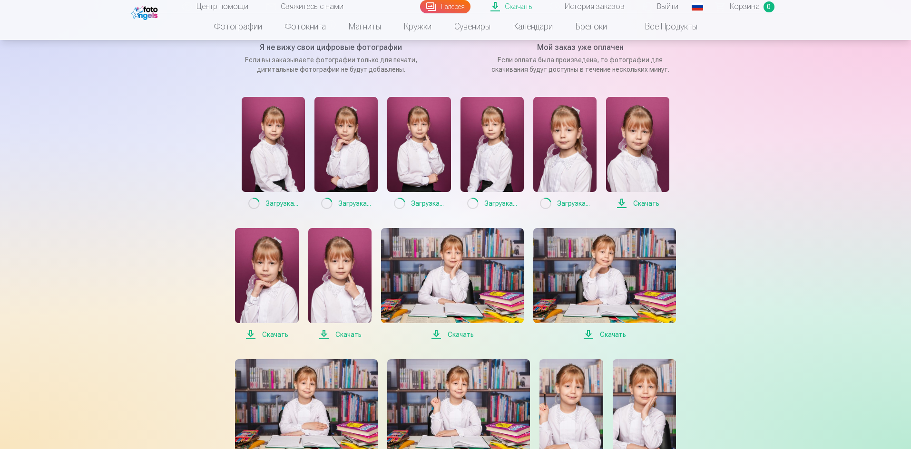
click at [659, 201] on span "Скачать" at bounding box center [637, 203] width 63 height 11
click at [606, 332] on span "Скачать" at bounding box center [604, 334] width 143 height 11
click at [452, 333] on span "Скачать" at bounding box center [452, 334] width 143 height 11
click at [319, 334] on span "Скачать" at bounding box center [339, 334] width 63 height 11
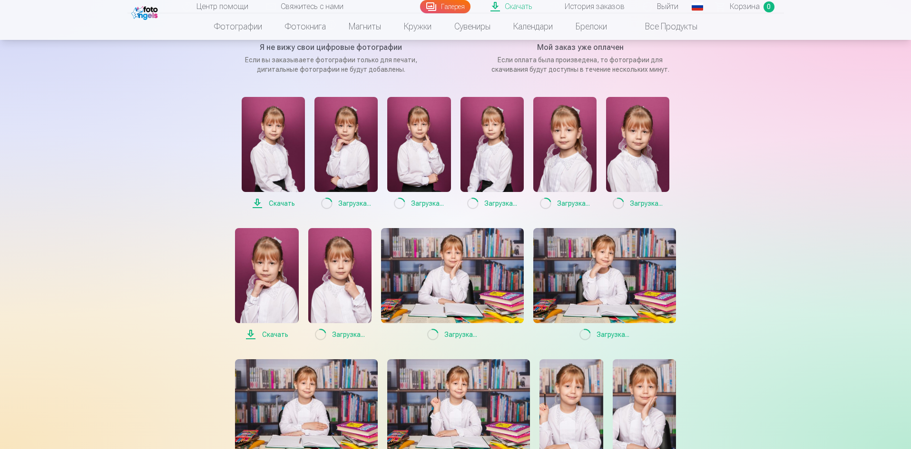
click at [262, 331] on span "Скачать" at bounding box center [266, 334] width 63 height 11
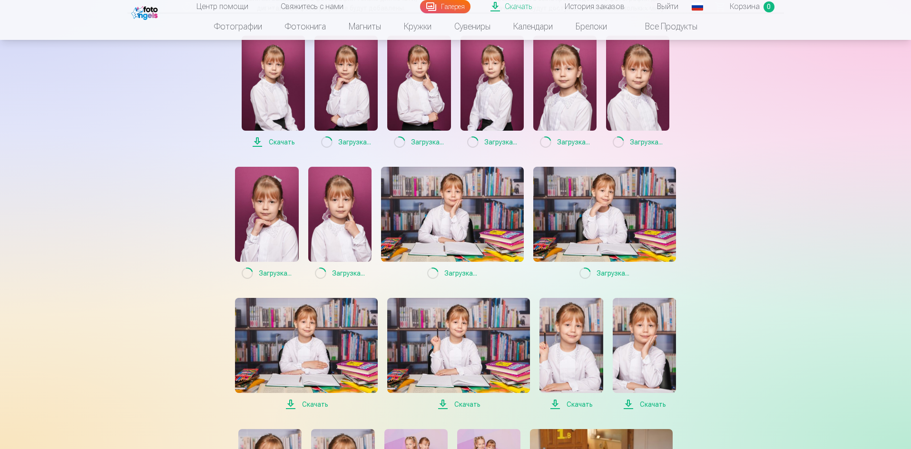
scroll to position [380, 0]
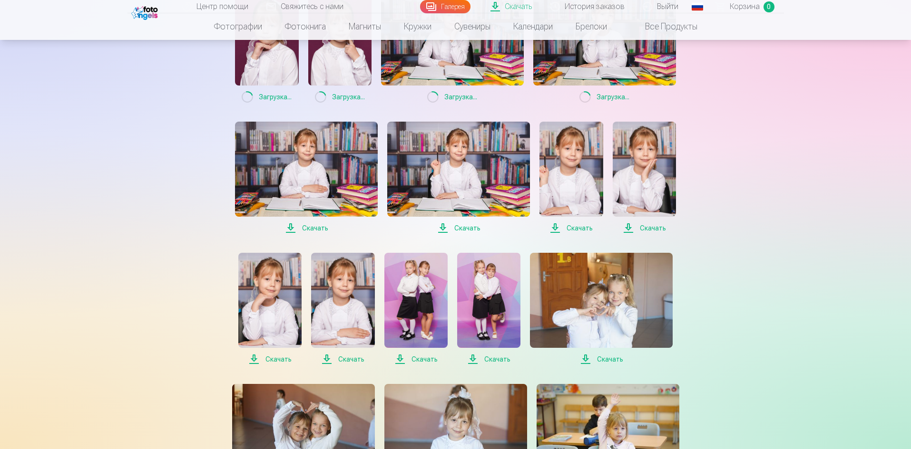
click at [309, 238] on div "Скачать Loading... Загрузка ... Loading... Загрузка ... Loading... Загрузка ...…" at bounding box center [456, 309] width 476 height 900
click at [313, 232] on span "Скачать" at bounding box center [306, 228] width 143 height 11
click at [461, 234] on div "Скачать Loading... Загрузка ... Loading... Загрузка ... Loading... Загрузка ...…" at bounding box center [456, 309] width 476 height 900
click at [462, 228] on span "Скачать" at bounding box center [458, 228] width 143 height 11
click at [591, 228] on span "Скачать" at bounding box center [570, 228] width 63 height 11
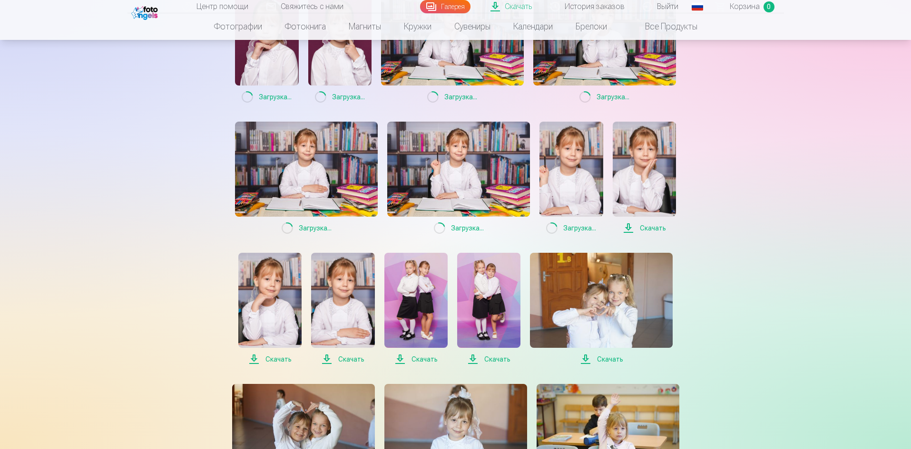
click at [647, 229] on span "Скачать" at bounding box center [644, 228] width 63 height 11
click at [602, 356] on span "Скачать" at bounding box center [601, 359] width 143 height 11
click at [490, 360] on span "Скачать" at bounding box center [488, 359] width 63 height 11
click at [408, 358] on span "Скачать" at bounding box center [415, 359] width 63 height 11
click at [337, 358] on span "Скачать" at bounding box center [342, 359] width 63 height 11
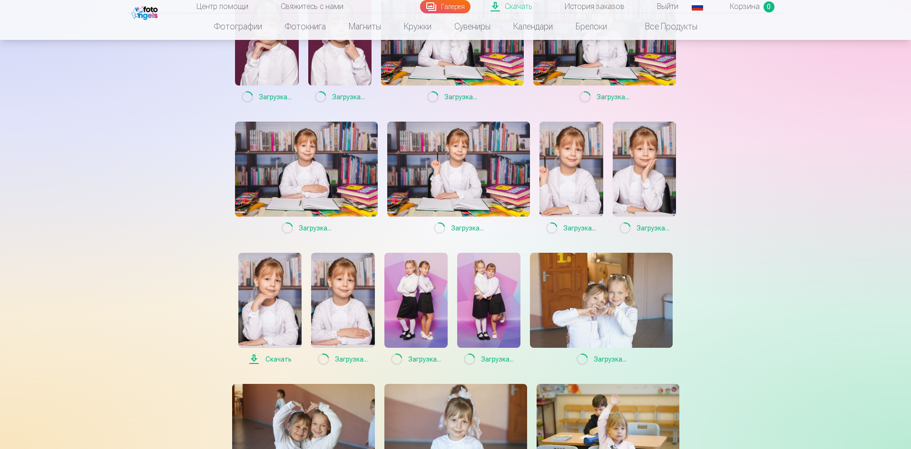
click at [273, 361] on span "Скачать" at bounding box center [269, 359] width 63 height 11
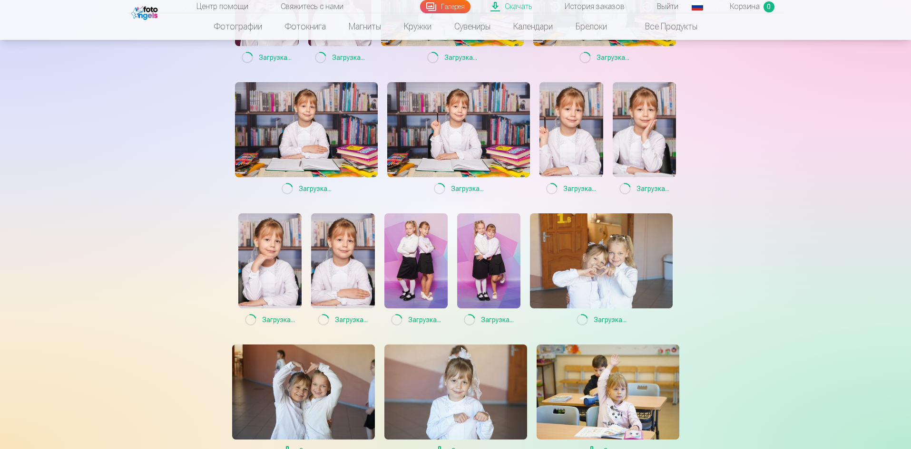
scroll to position [571, 0]
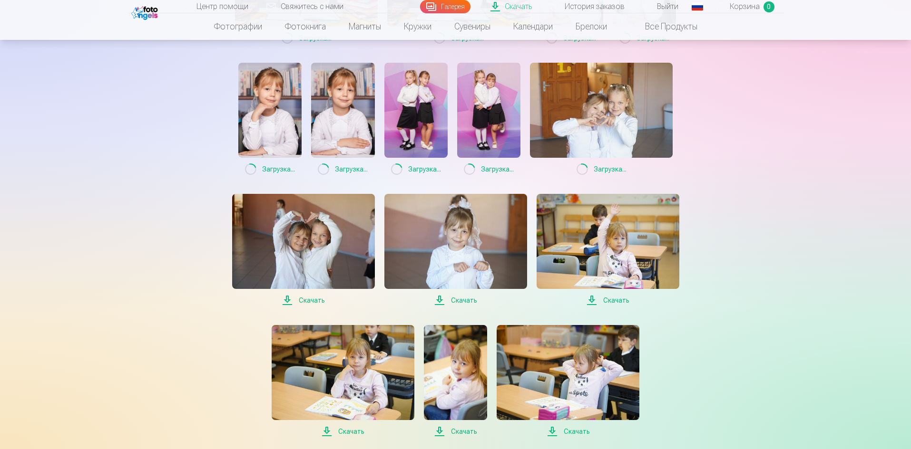
click at [310, 301] on span "Скачать" at bounding box center [303, 300] width 143 height 11
click at [459, 298] on span "Скачать" at bounding box center [455, 300] width 143 height 11
click at [616, 303] on span "Скачать" at bounding box center [607, 300] width 143 height 11
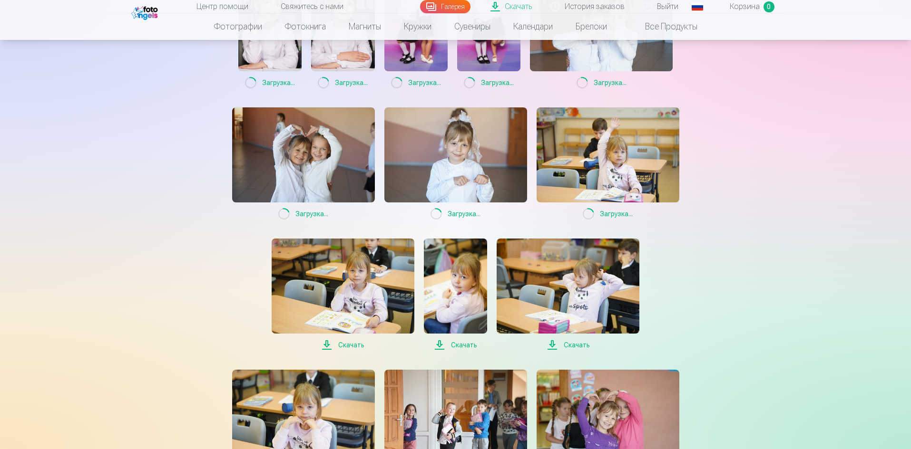
scroll to position [666, 0]
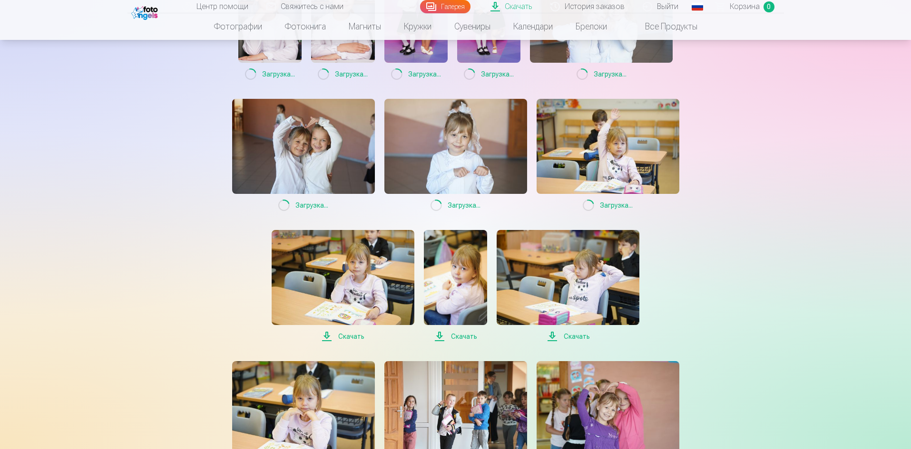
click at [575, 331] on span "Скачать" at bounding box center [567, 336] width 143 height 11
click at [447, 337] on span "Скачать" at bounding box center [455, 336] width 63 height 11
click at [351, 340] on span "Скачать" at bounding box center [343, 336] width 143 height 11
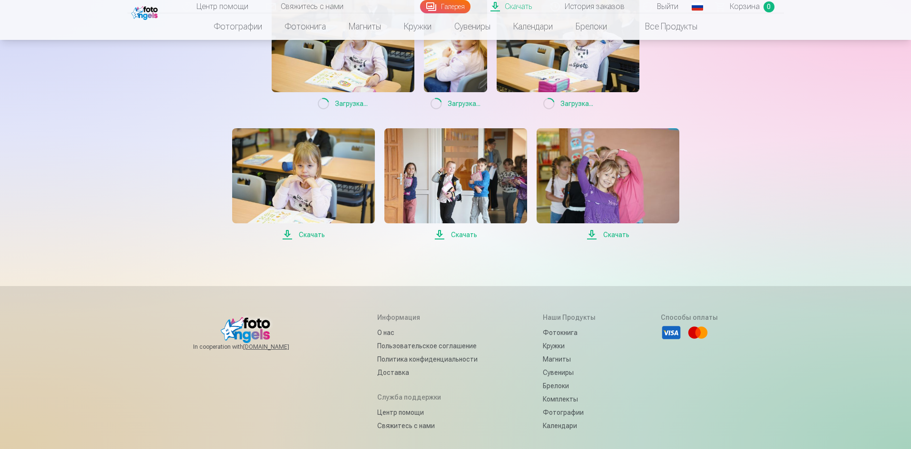
scroll to position [904, 0]
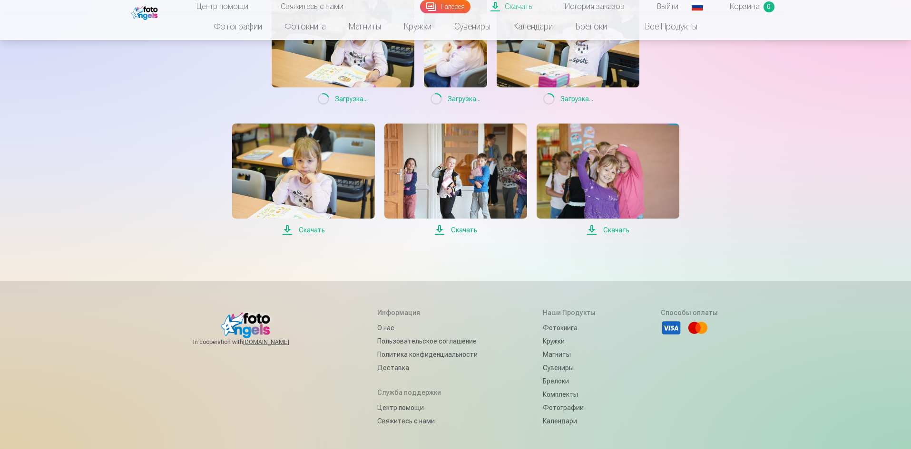
click at [300, 234] on span "Скачать" at bounding box center [303, 229] width 143 height 11
click at [461, 233] on span "Скачать" at bounding box center [455, 229] width 143 height 11
click at [619, 230] on span "Скачать" at bounding box center [607, 229] width 143 height 11
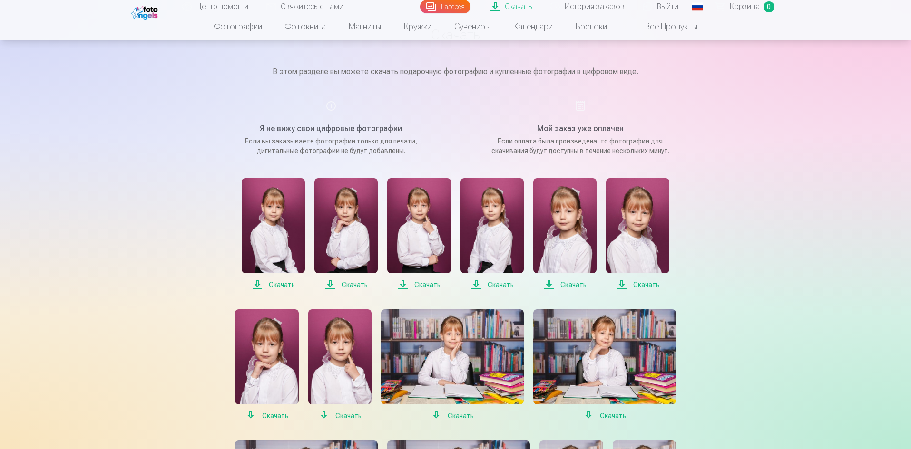
scroll to position [0, 0]
